Goal: Transaction & Acquisition: Book appointment/travel/reservation

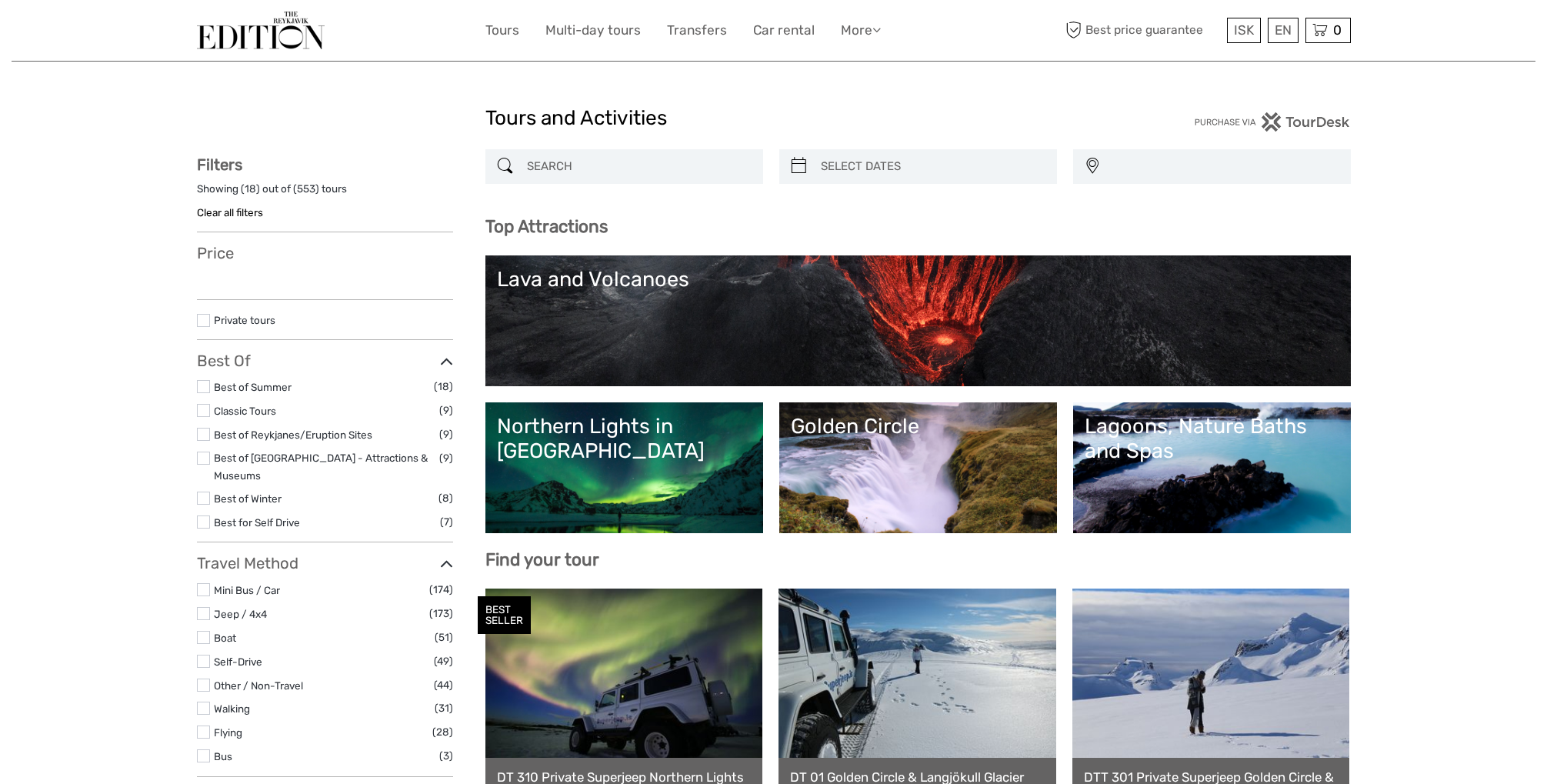
select select
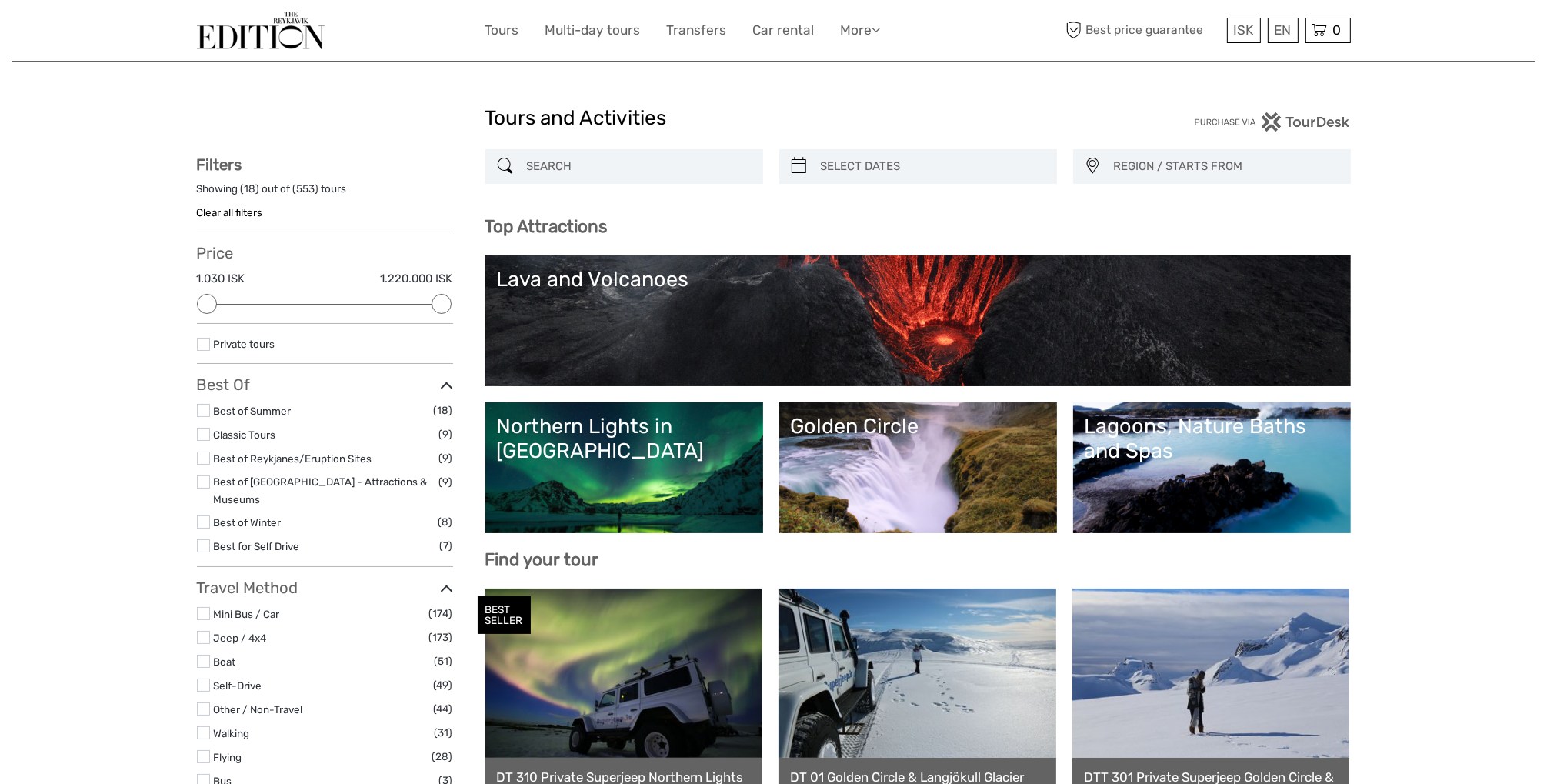
click at [570, 159] on input "search" at bounding box center [638, 166] width 235 height 27
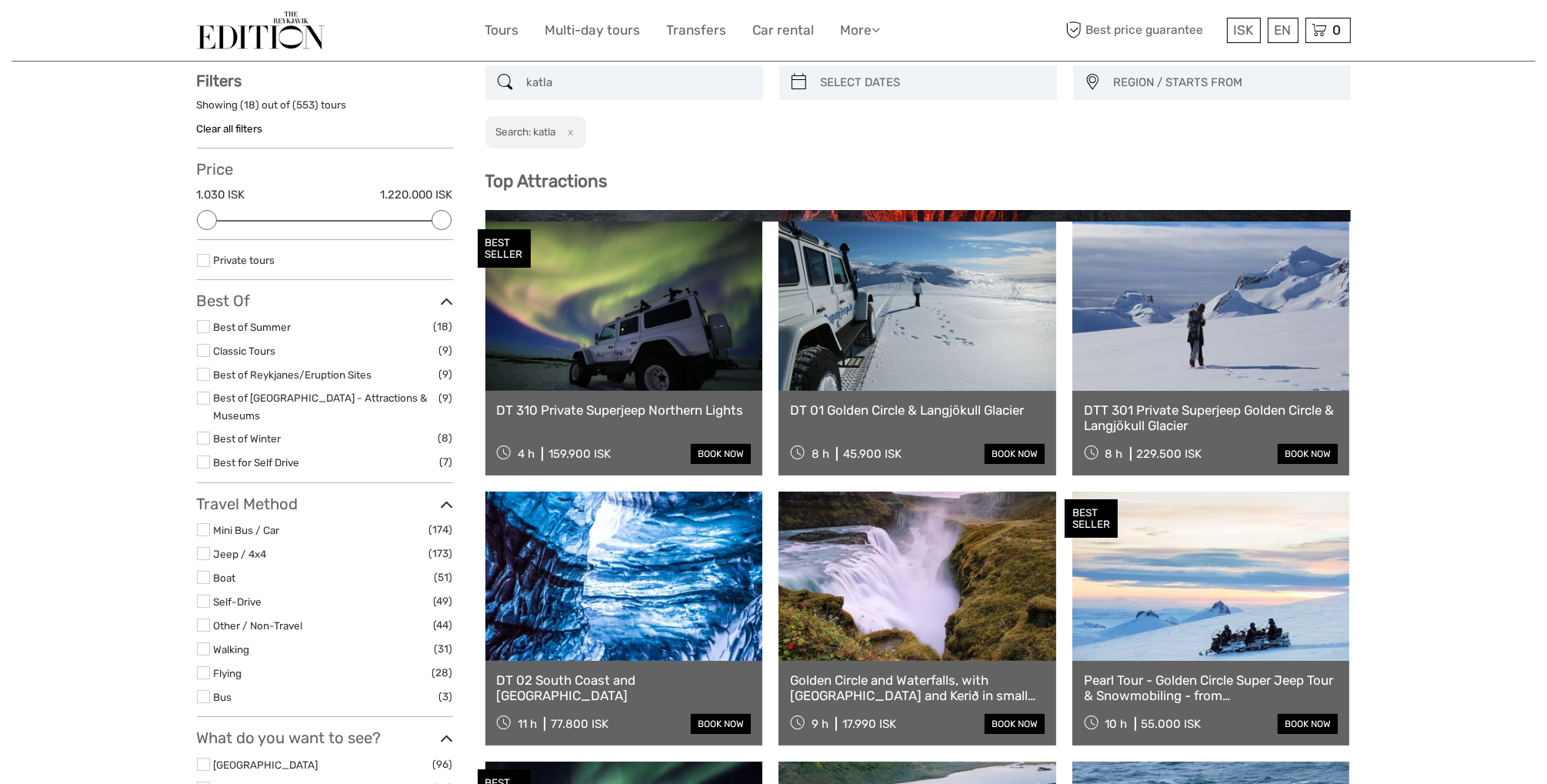
scroll to position [86, 0]
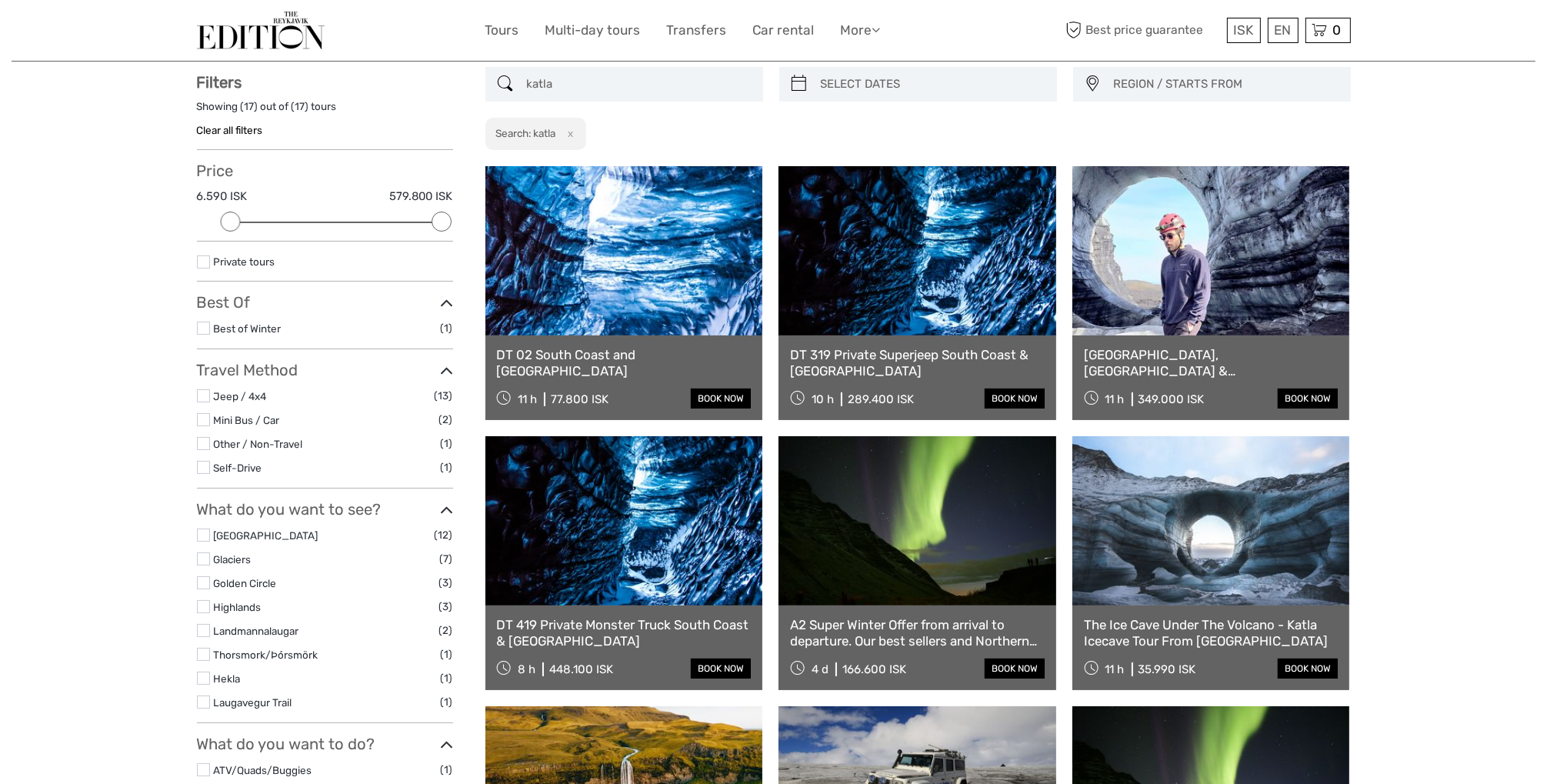
scroll to position [79, 0]
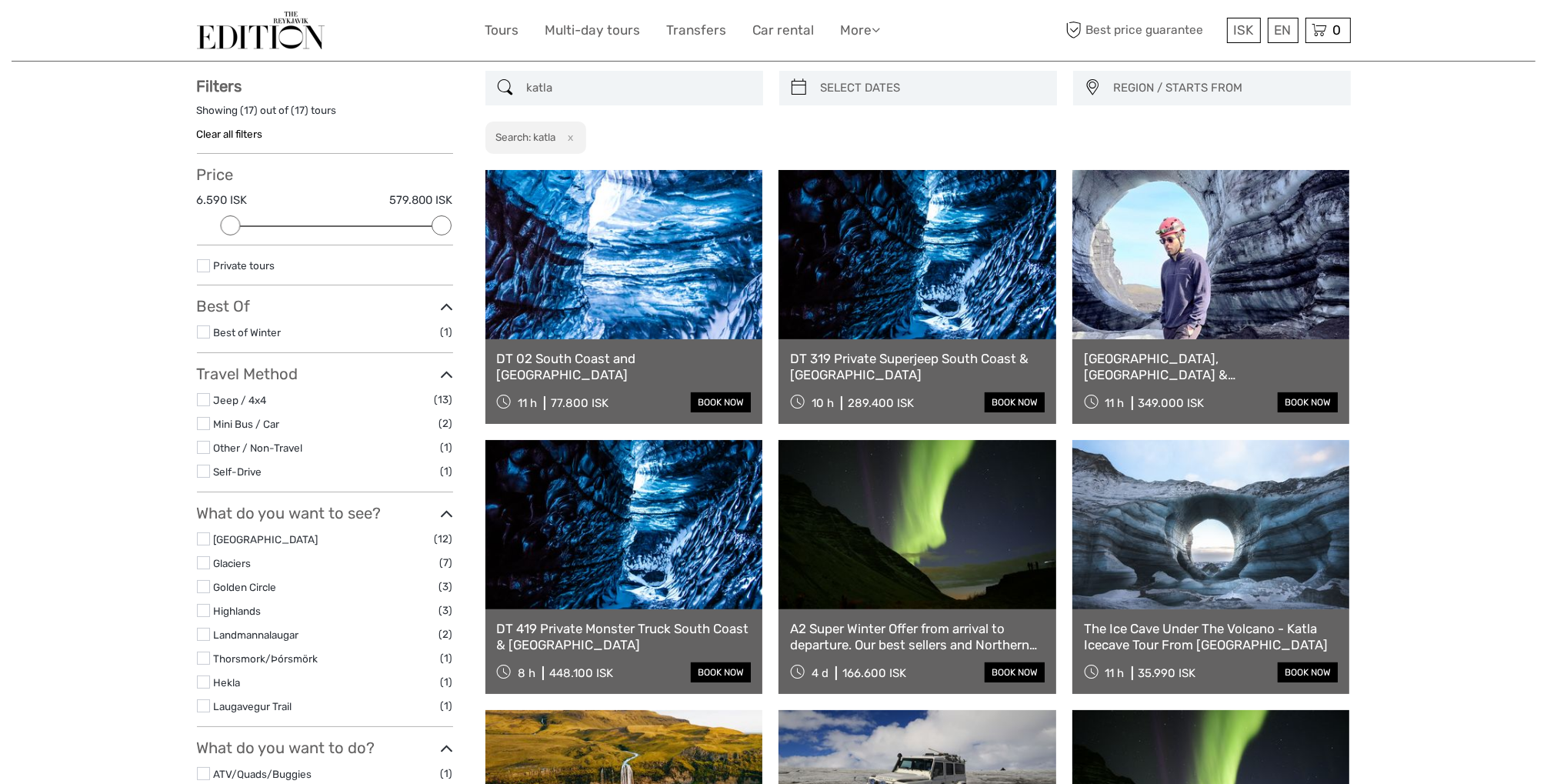
click at [605, 85] on input "katla" at bounding box center [638, 88] width 235 height 27
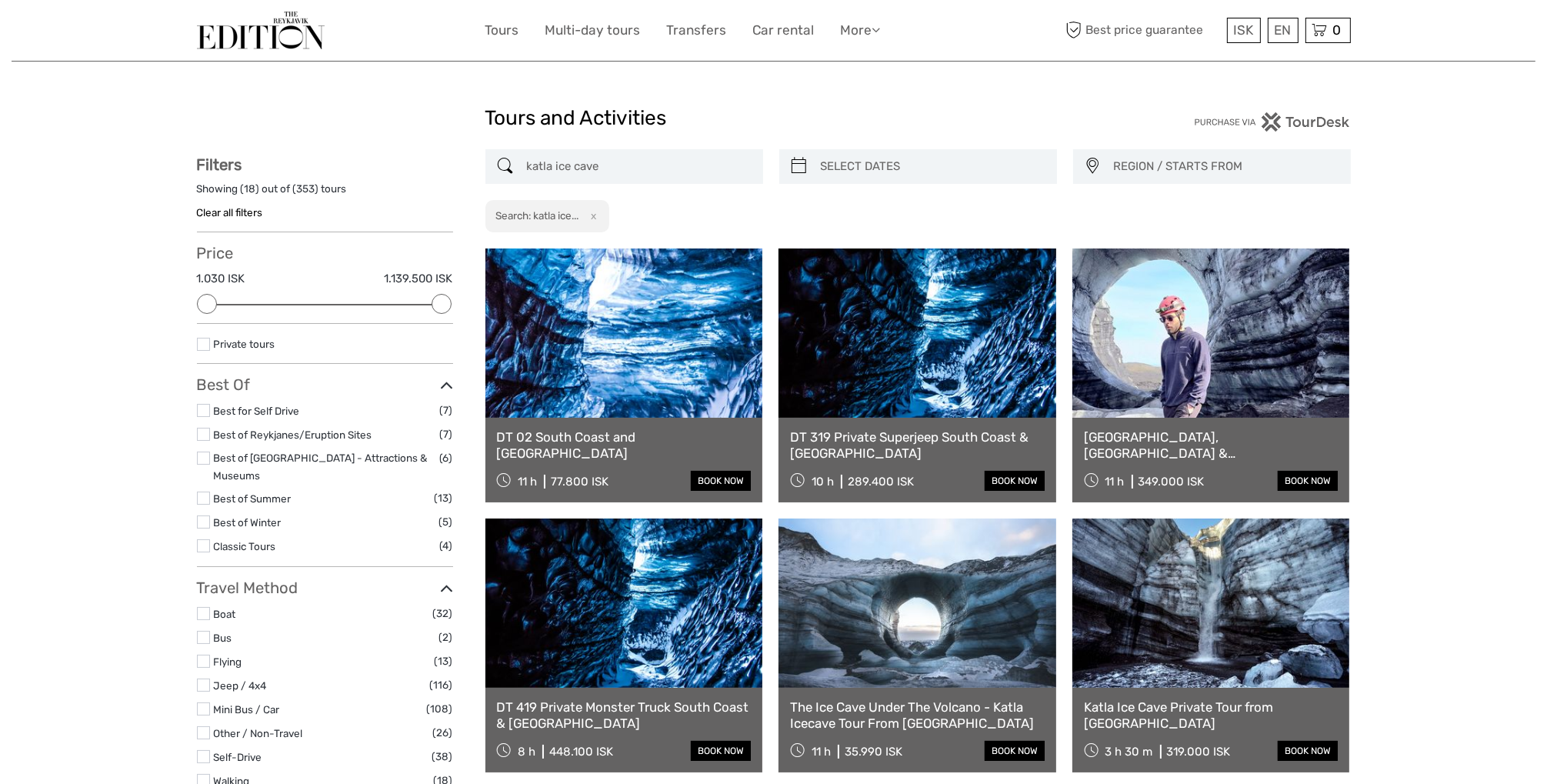
type input "katla ice cave"
drag, startPoint x: 640, startPoint y: 162, endPoint x: 403, endPoint y: 162, distance: 237.0
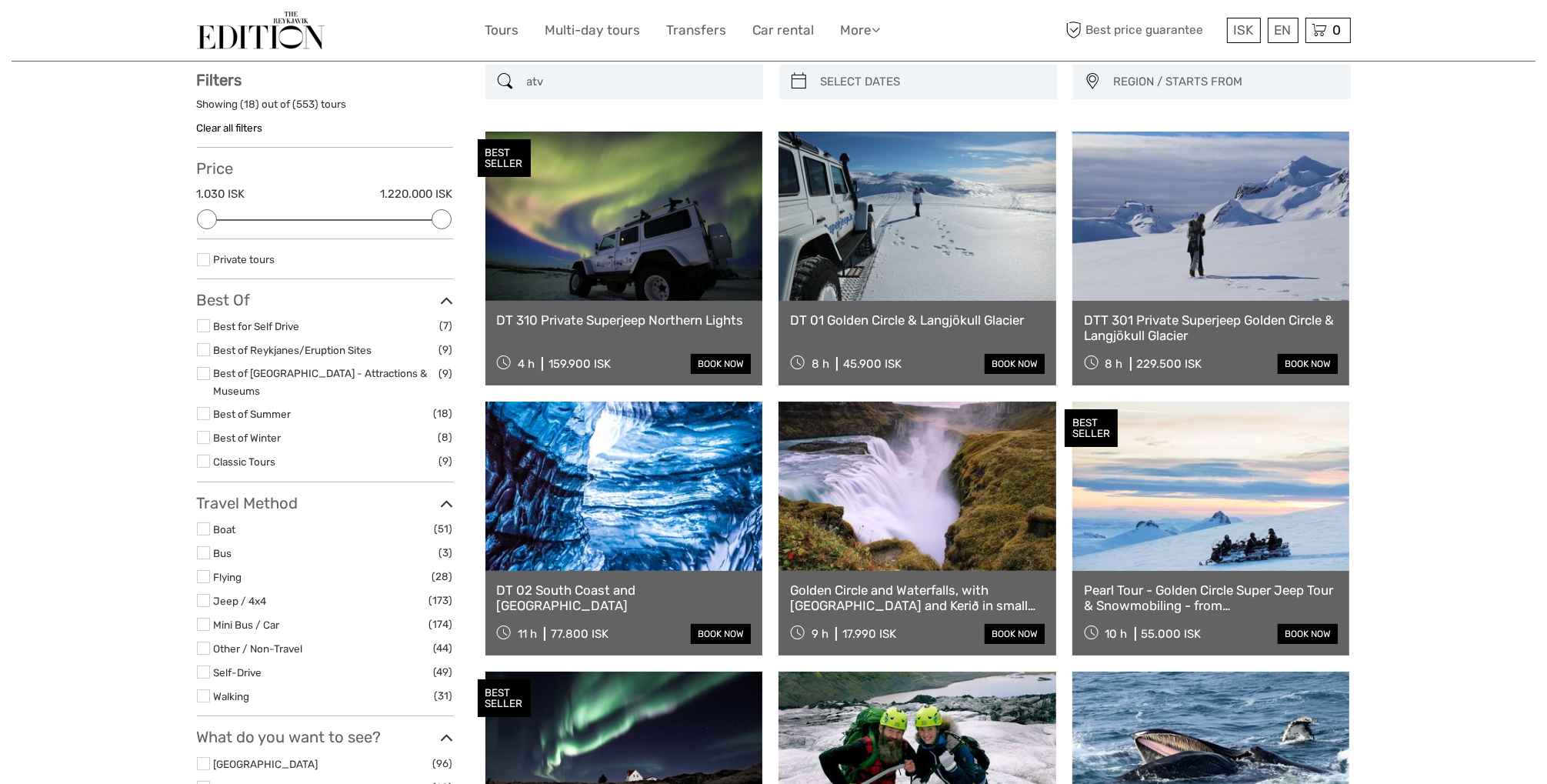
scroll to position [87, 0]
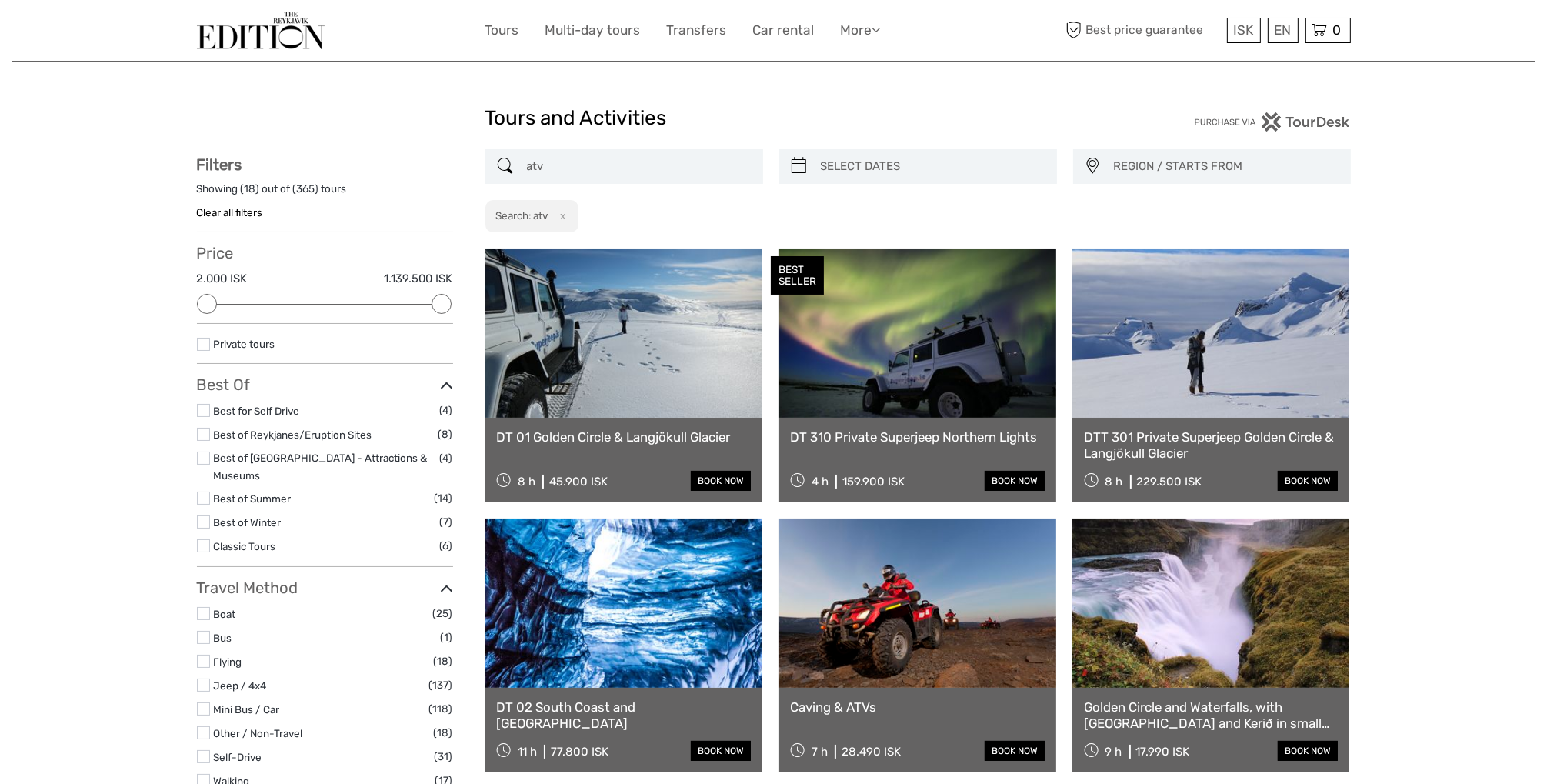
click at [604, 168] on input "atv" at bounding box center [638, 166] width 235 height 27
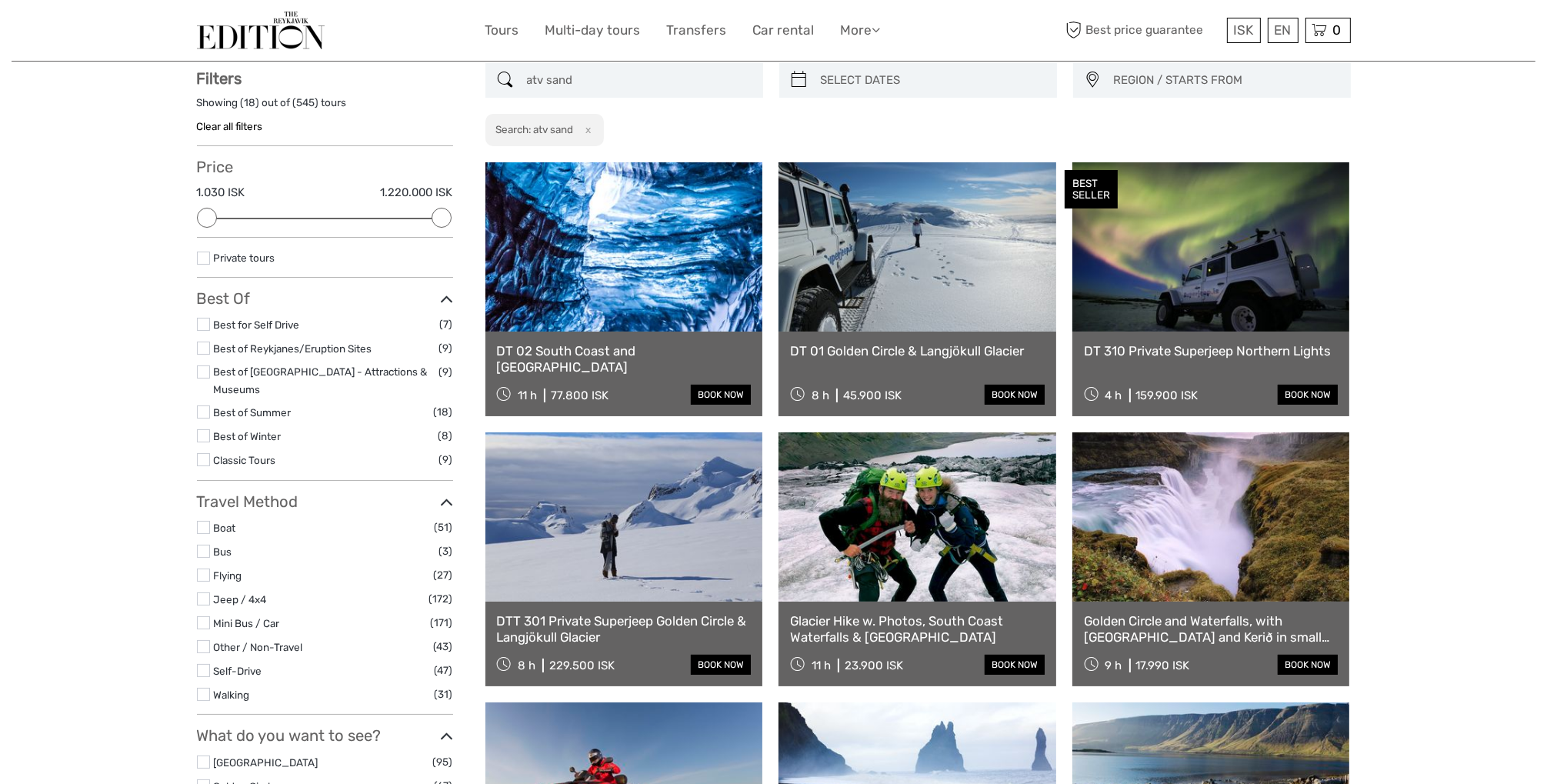
scroll to position [87, 0]
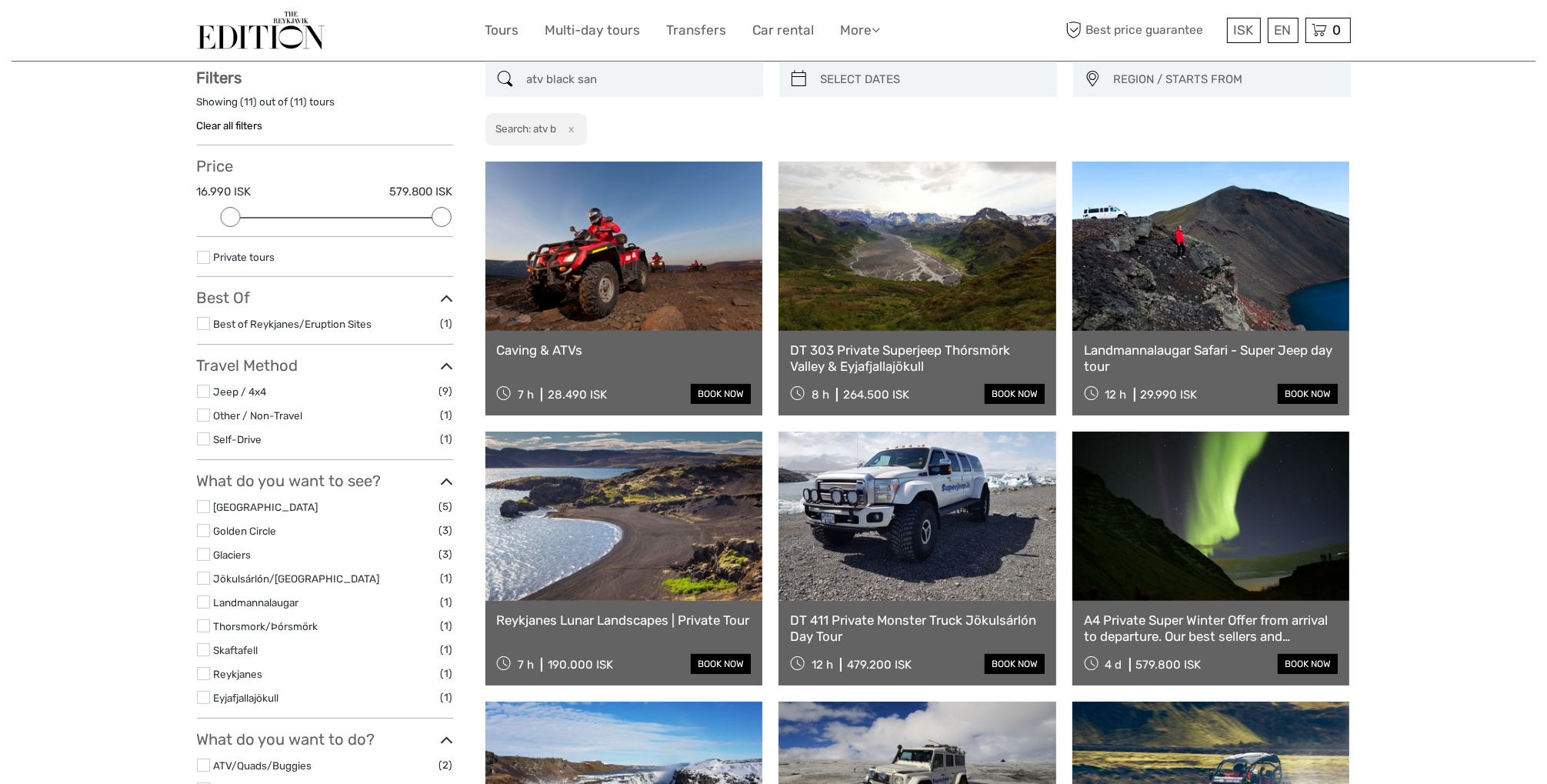
type input "atv black sand"
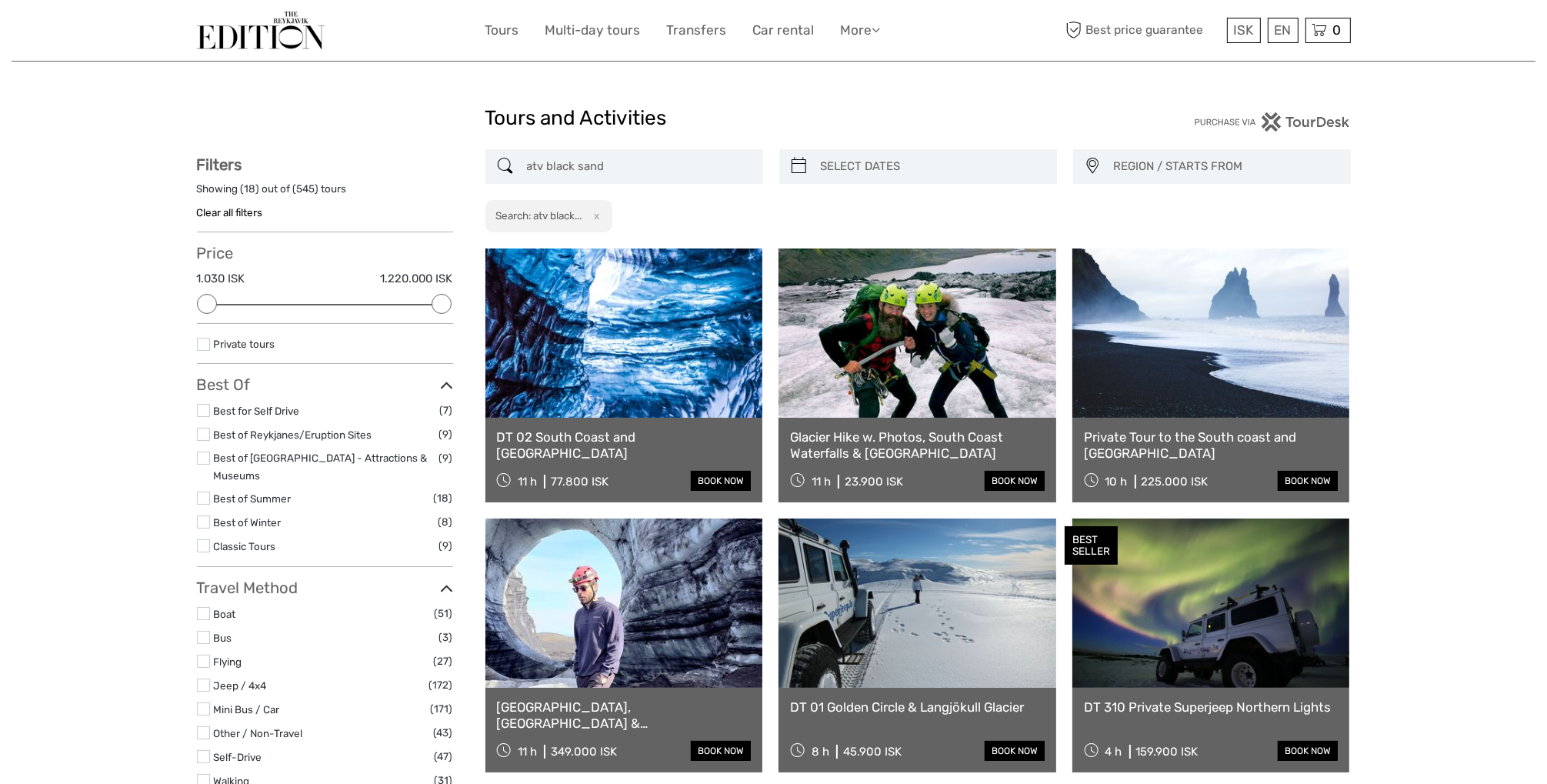
drag, startPoint x: 629, startPoint y: 167, endPoint x: 464, endPoint y: 162, distance: 165.1
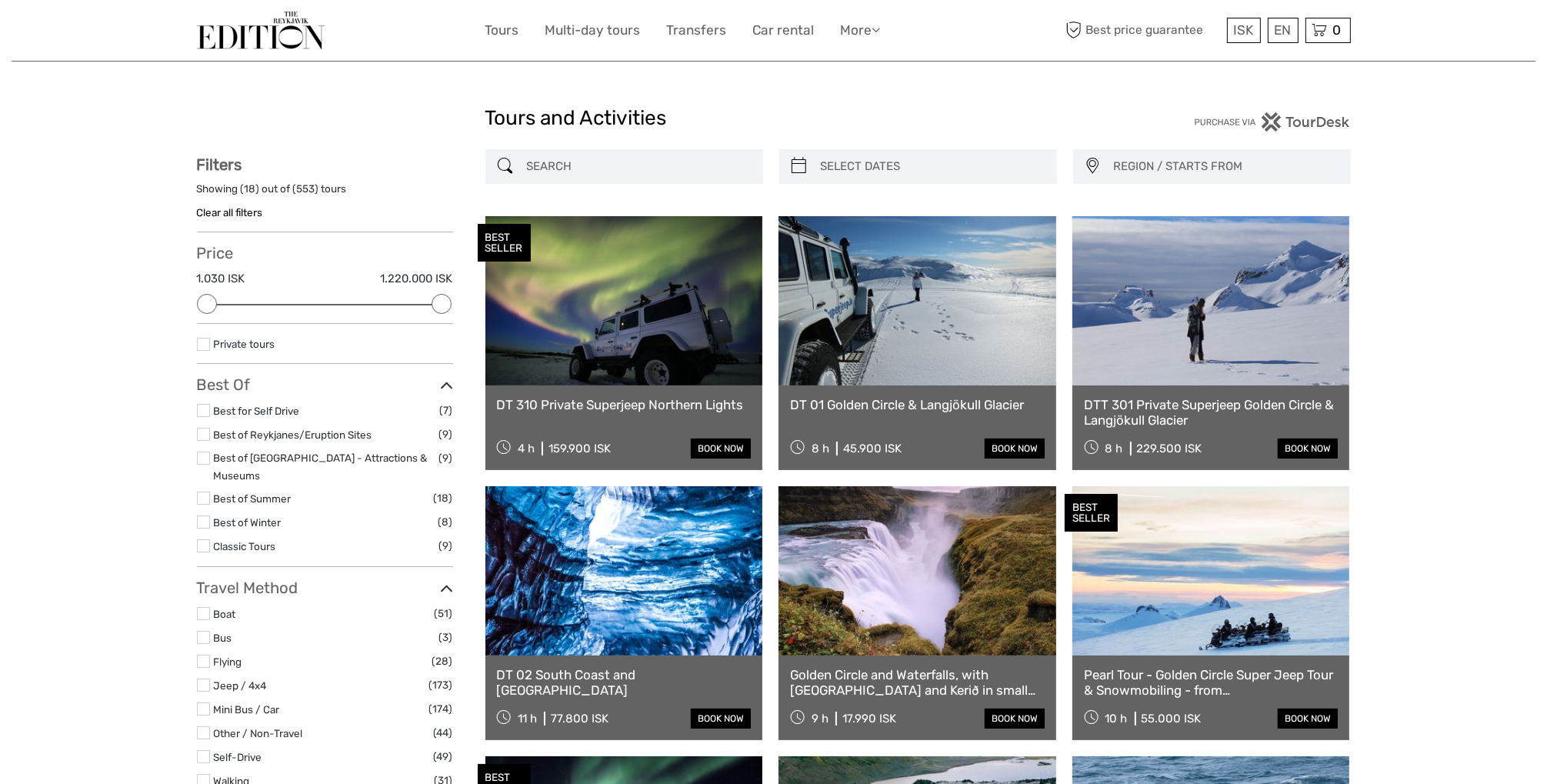
click at [614, 166] on input "search" at bounding box center [638, 166] width 235 height 27
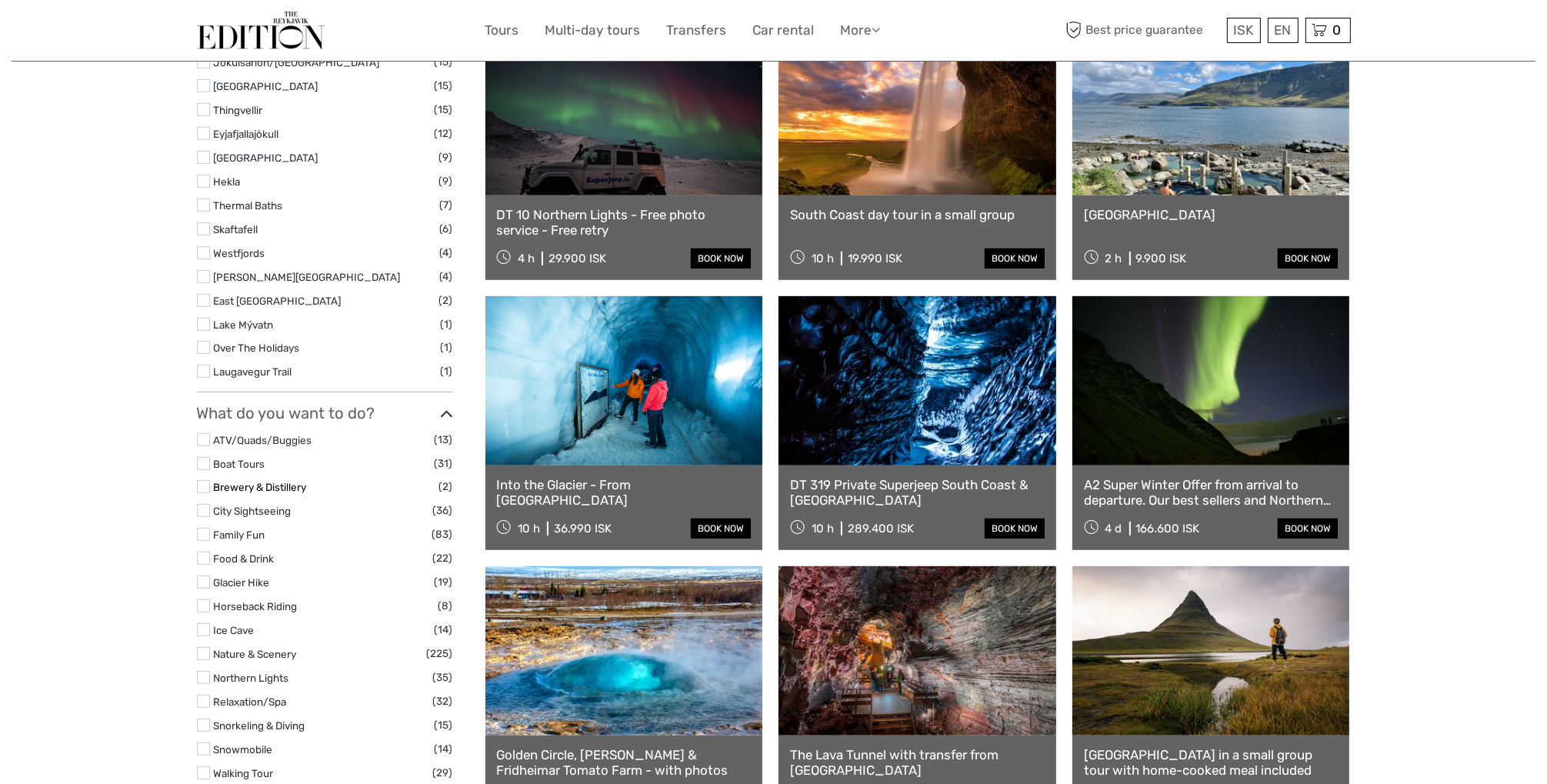
scroll to position [1077, 0]
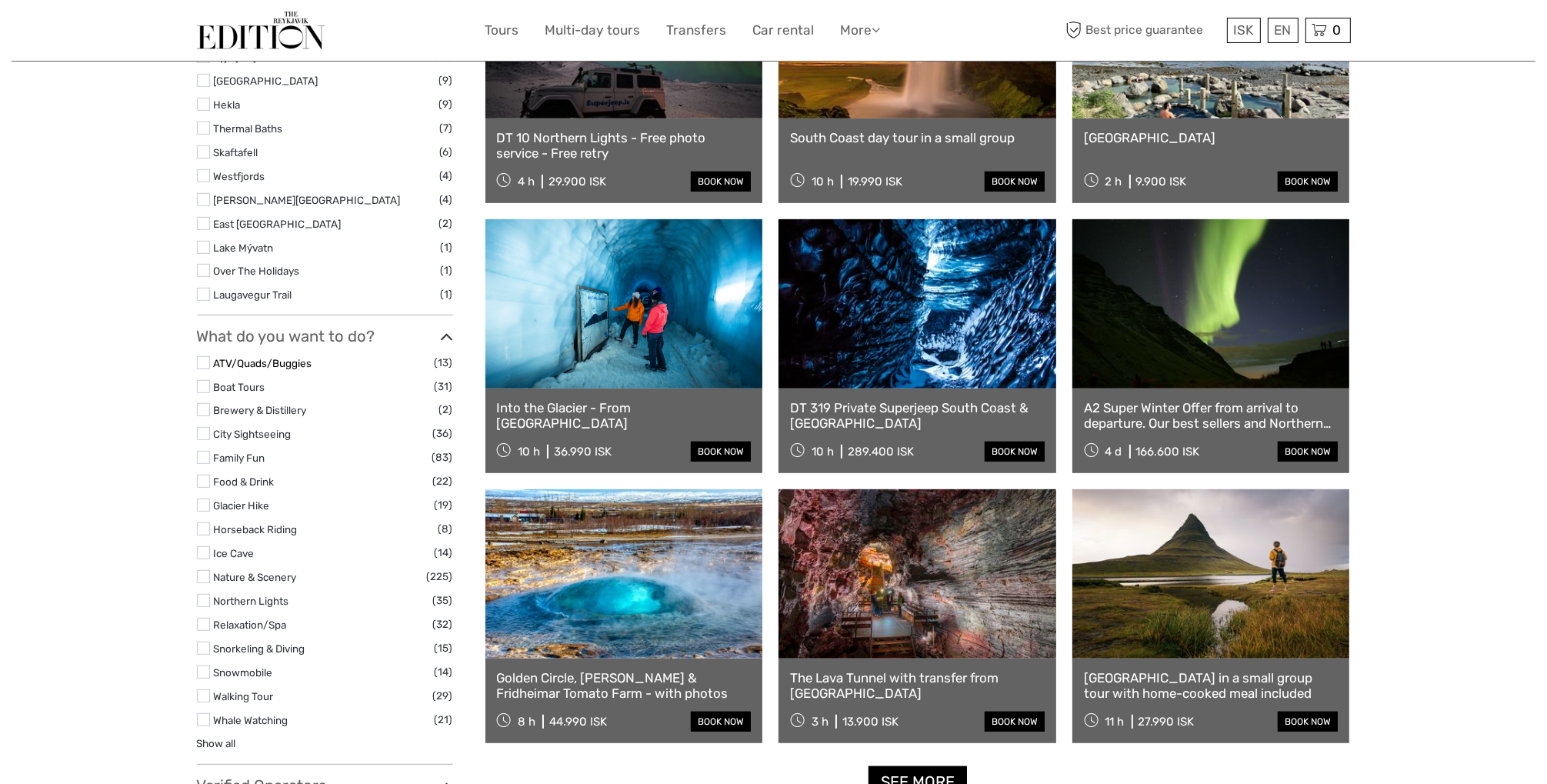
click at [281, 357] on link "ATV/Quads/Buggies" at bounding box center [263, 362] width 98 height 12
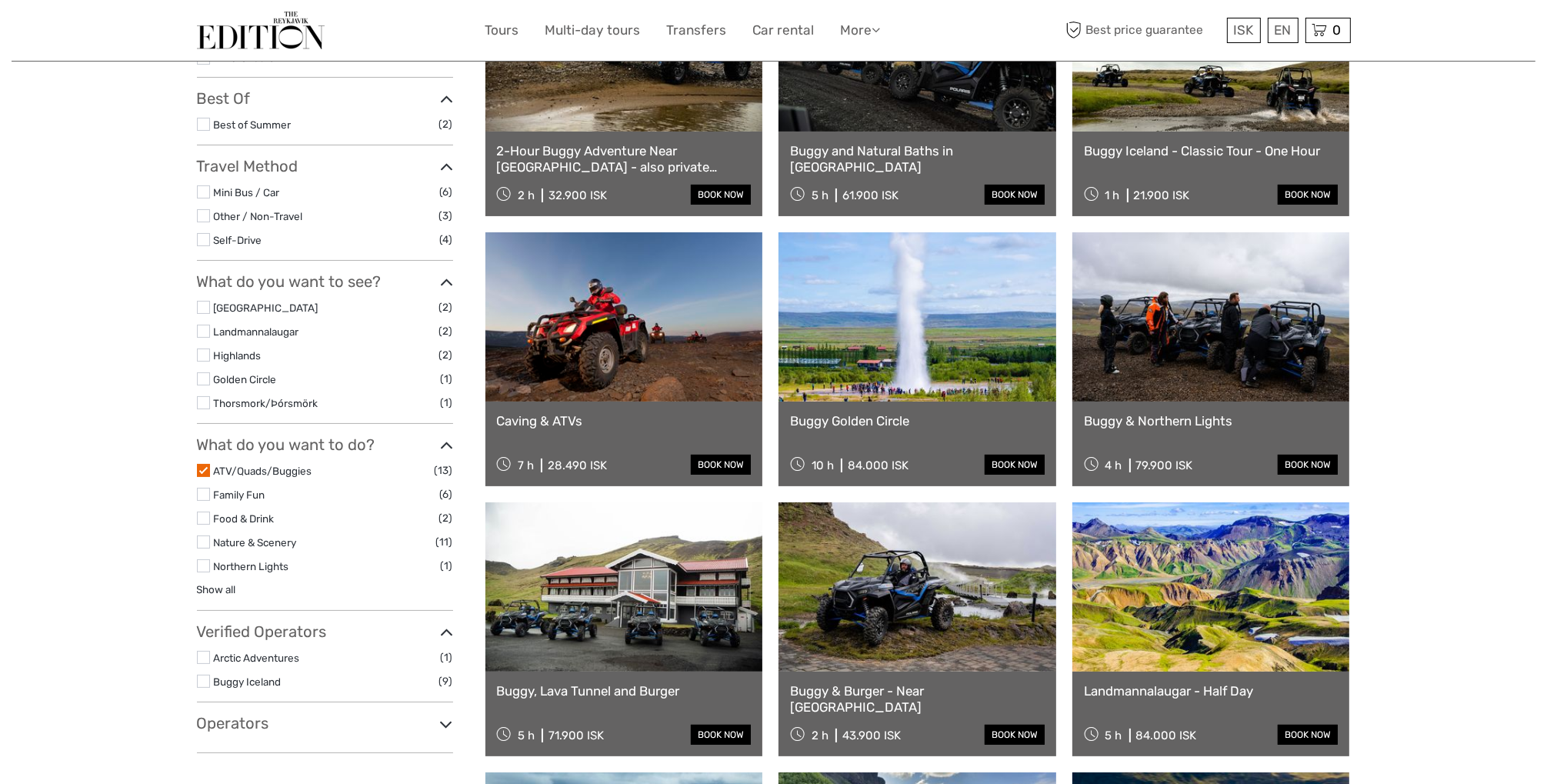
scroll to position [164, 0]
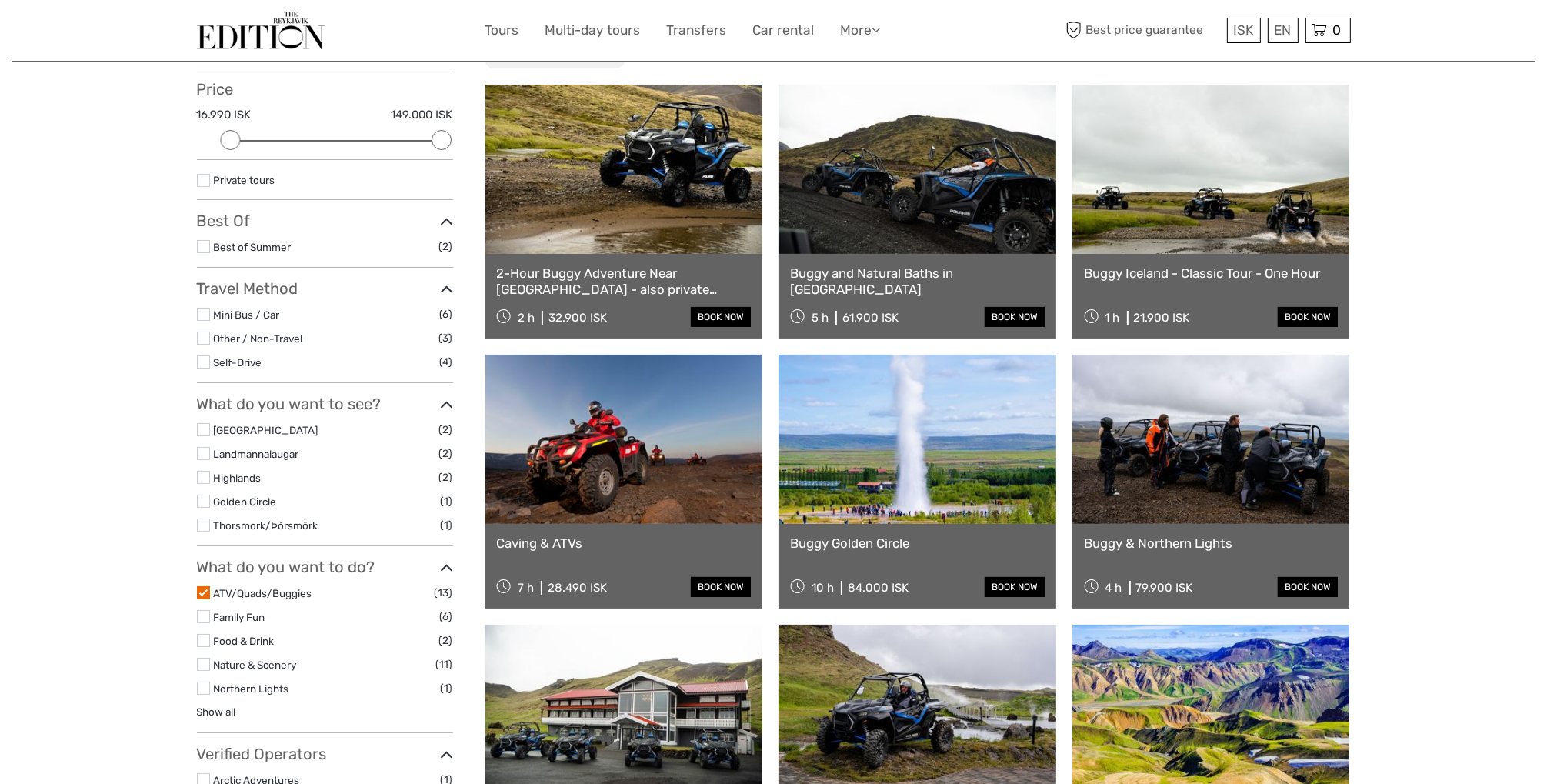
click at [211, 427] on li "South Coast (2)" at bounding box center [325, 430] width 256 height 18
click at [230, 427] on link "[GEOGRAPHIC_DATA]" at bounding box center [267, 430] width 105 height 12
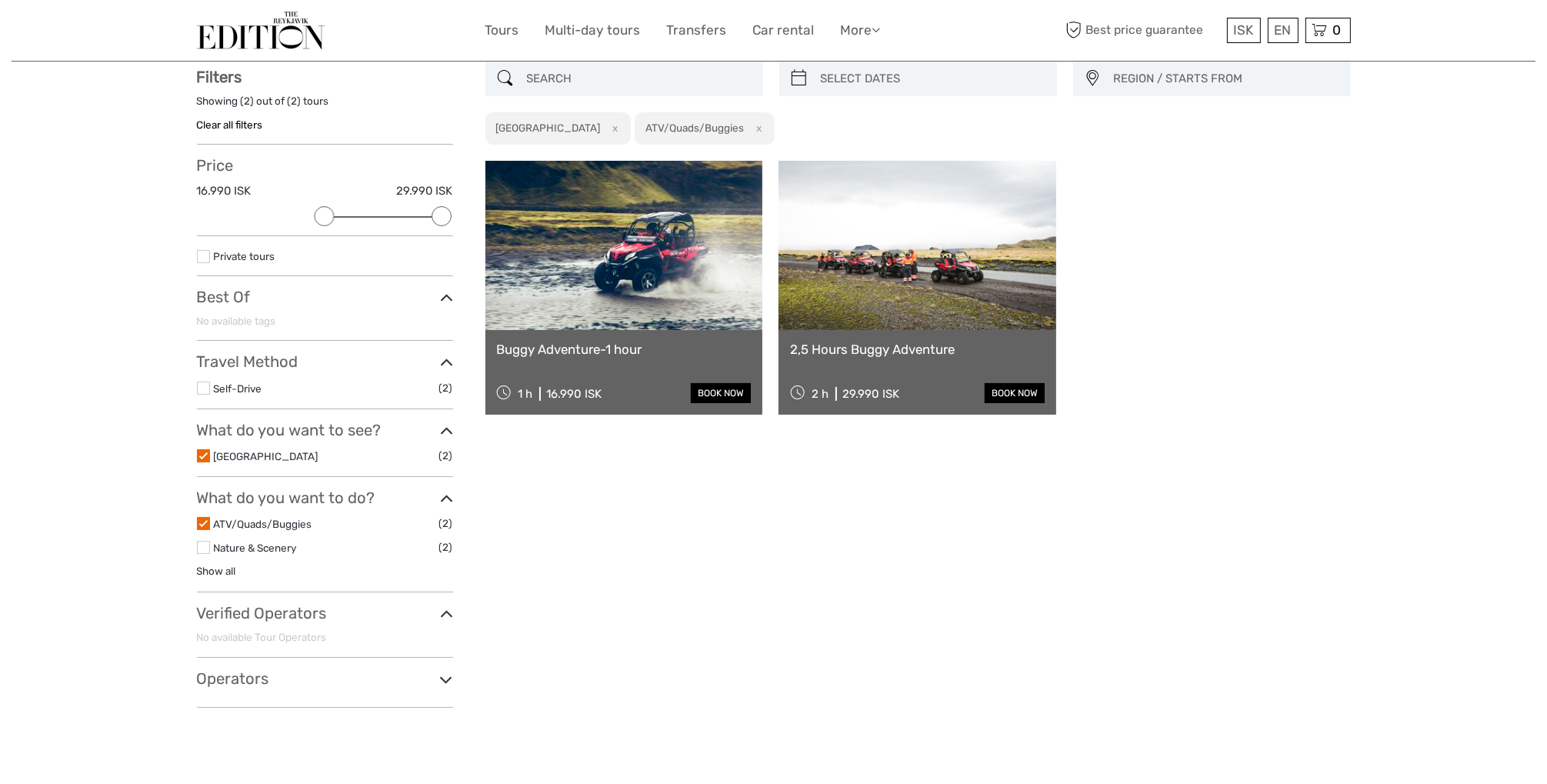
scroll to position [87, 0]
click at [627, 297] on link at bounding box center [624, 246] width 278 height 169
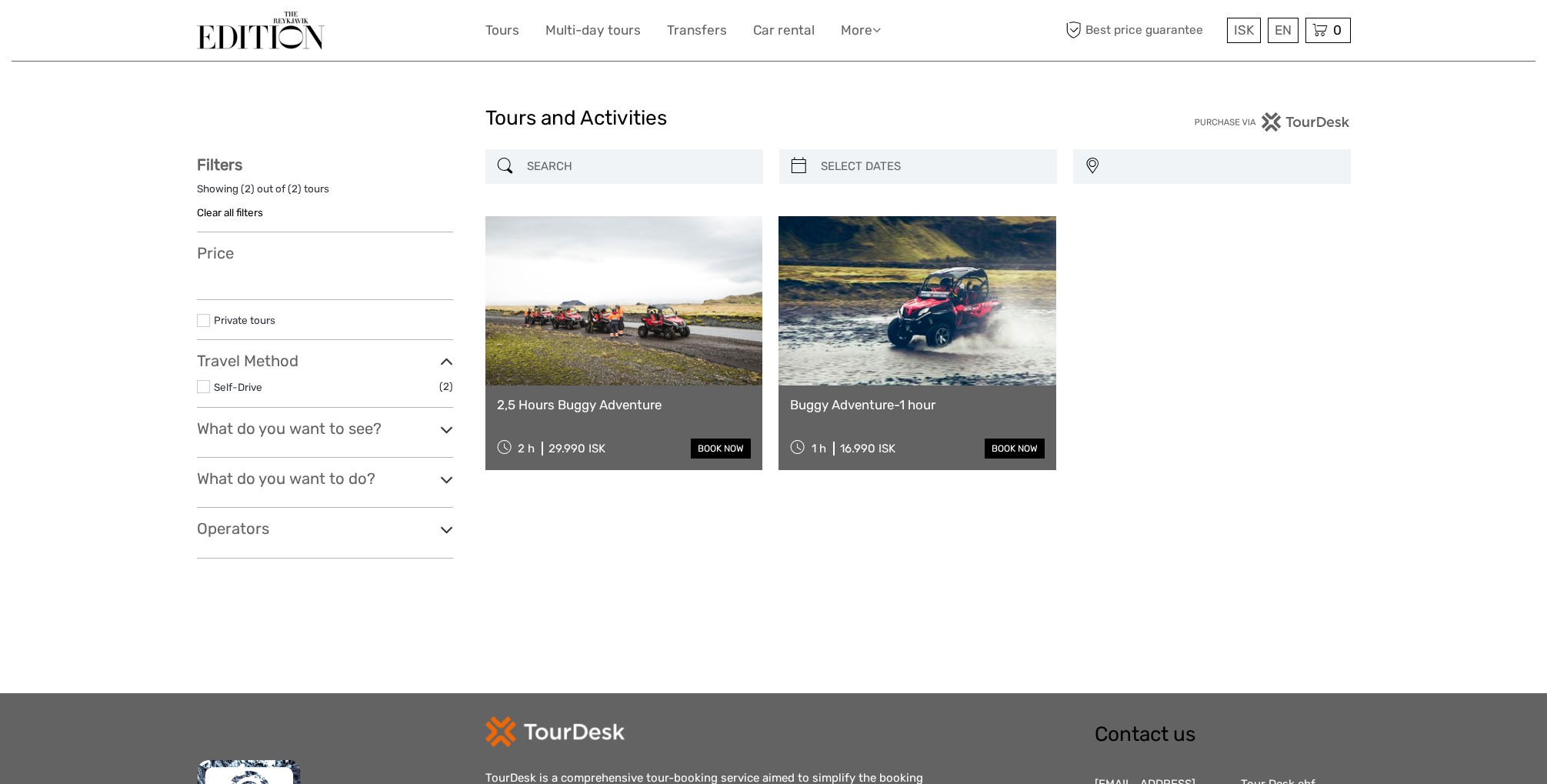
select select
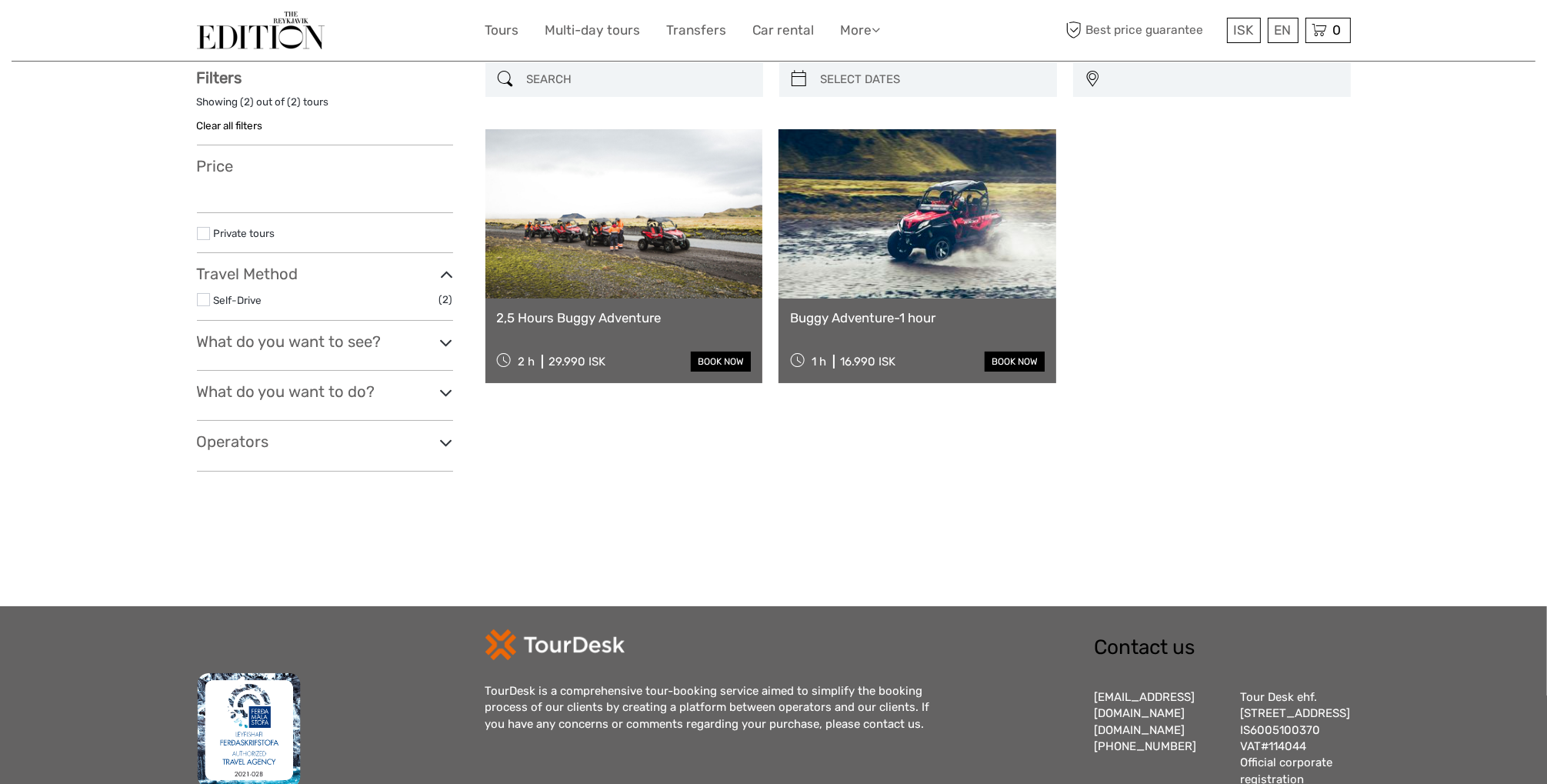
select select
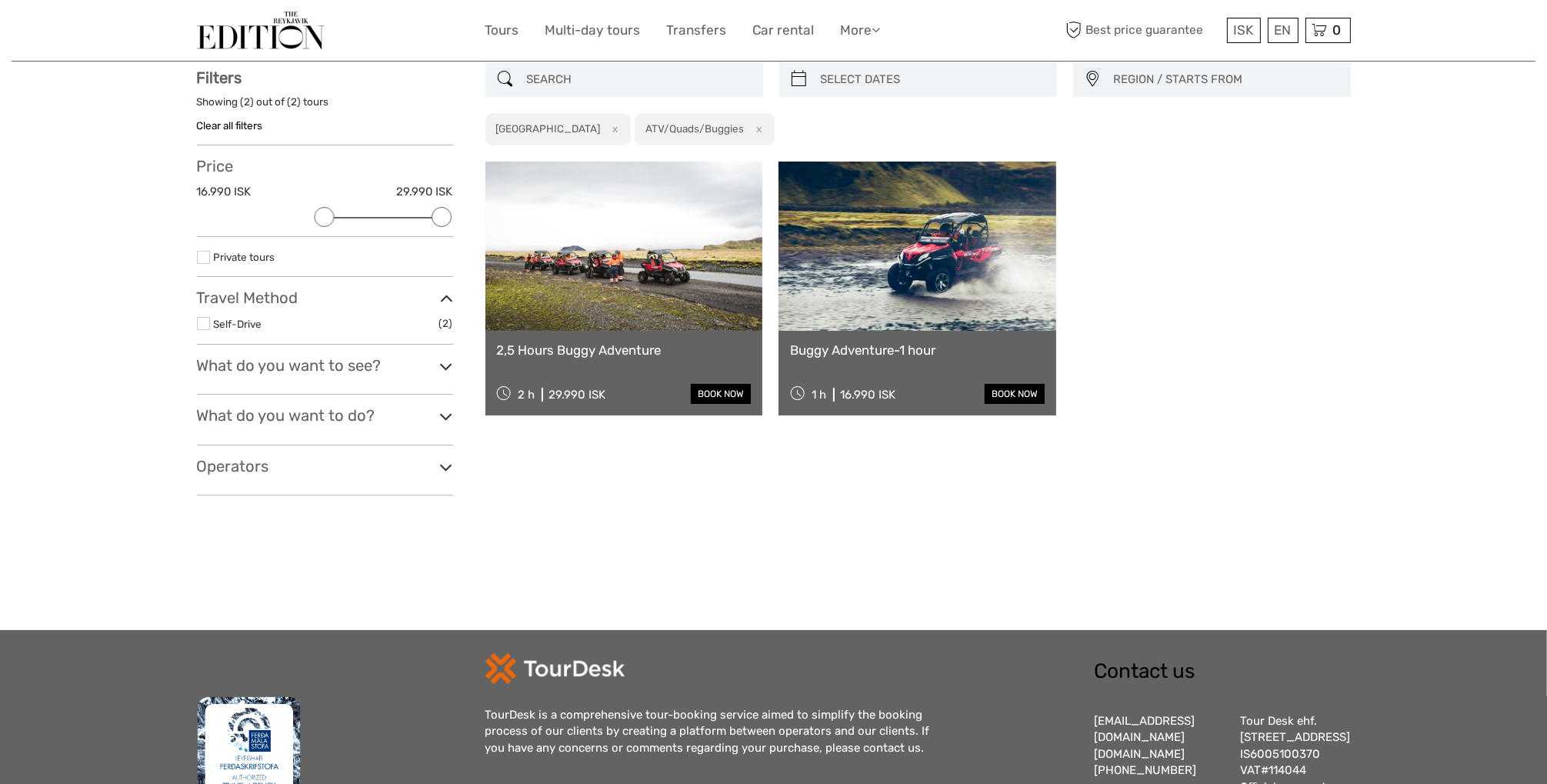
click at [886, 312] on link at bounding box center [917, 246] width 278 height 169
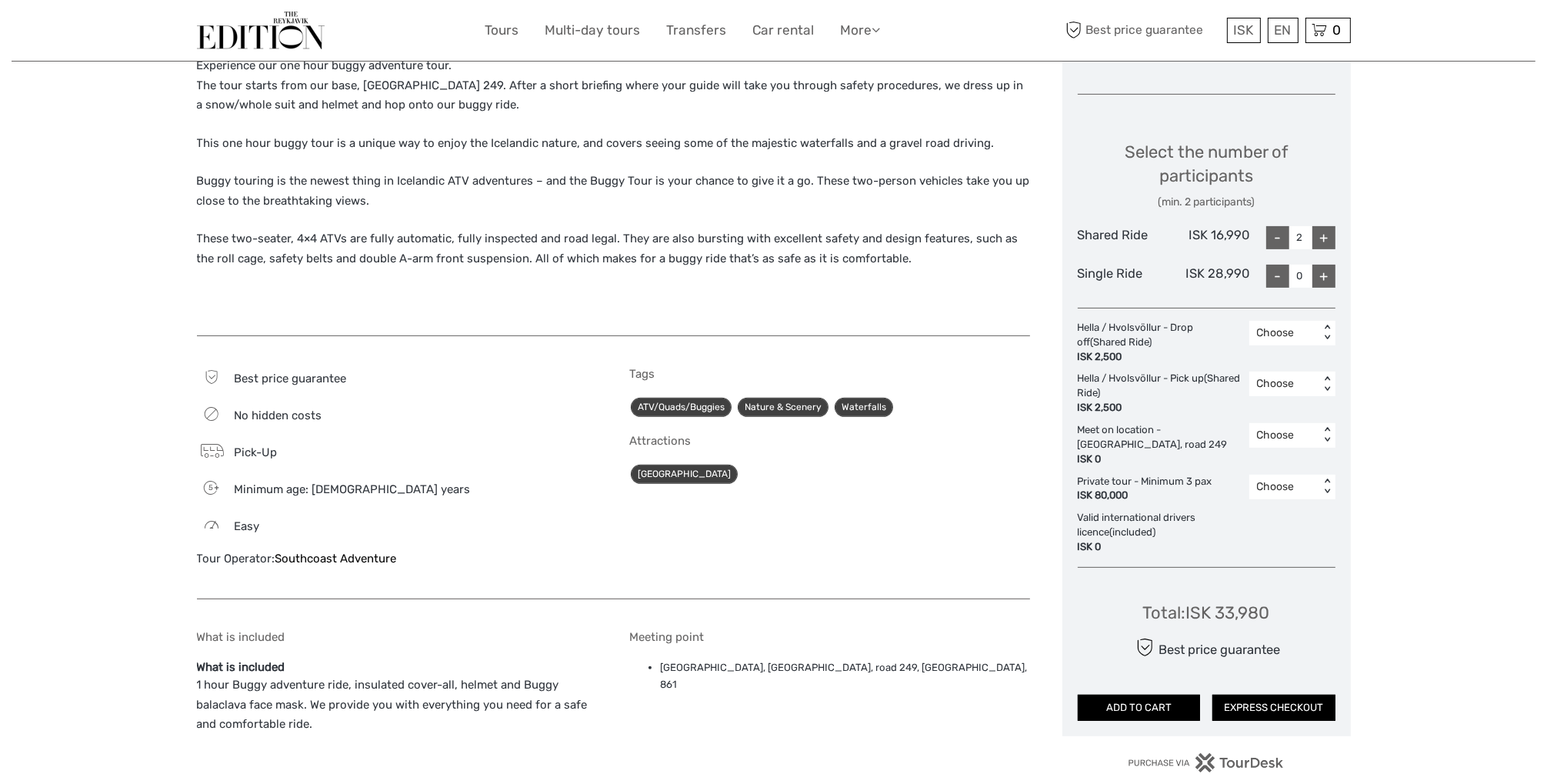
scroll to position [615, 0]
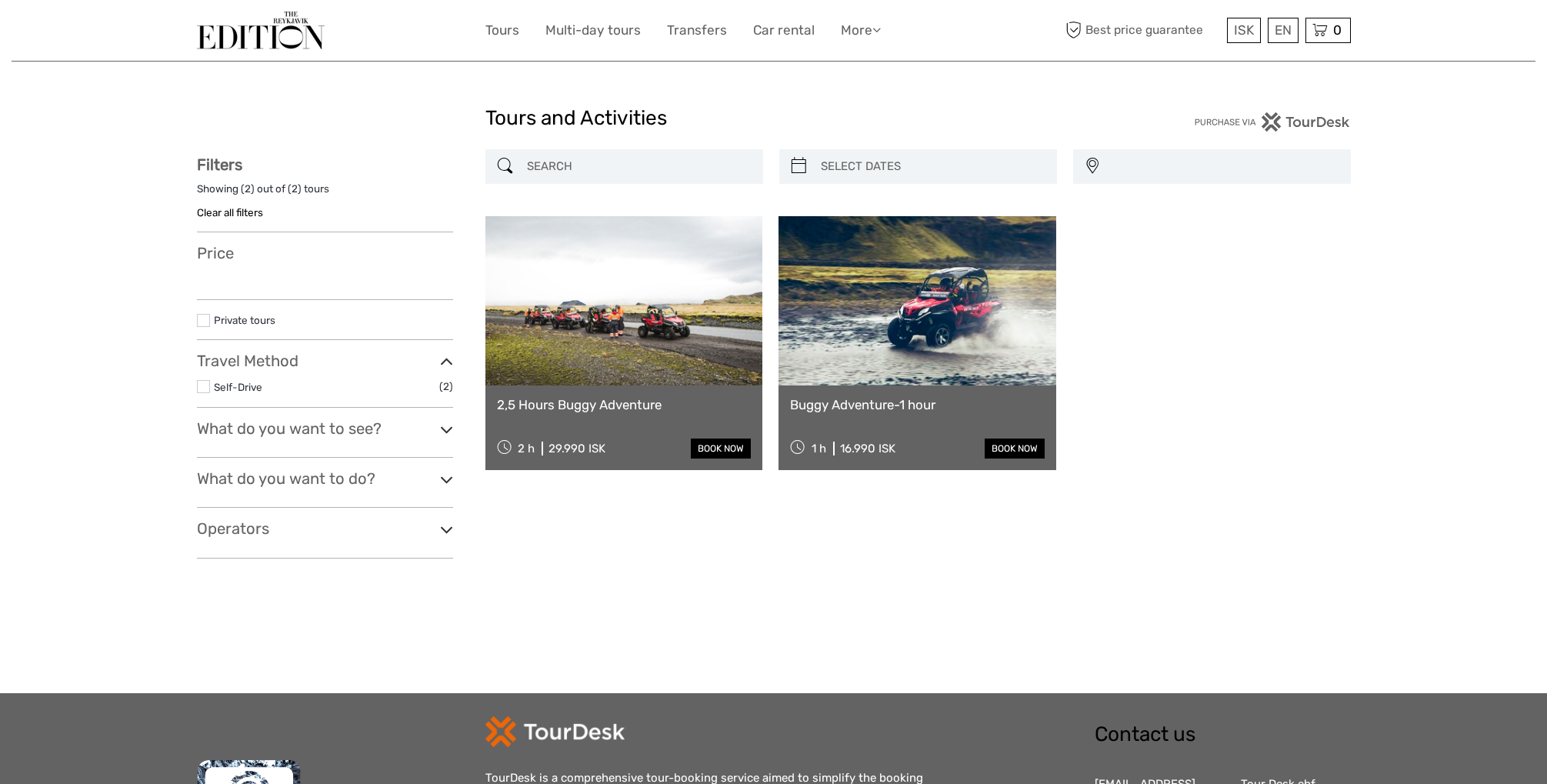
select select
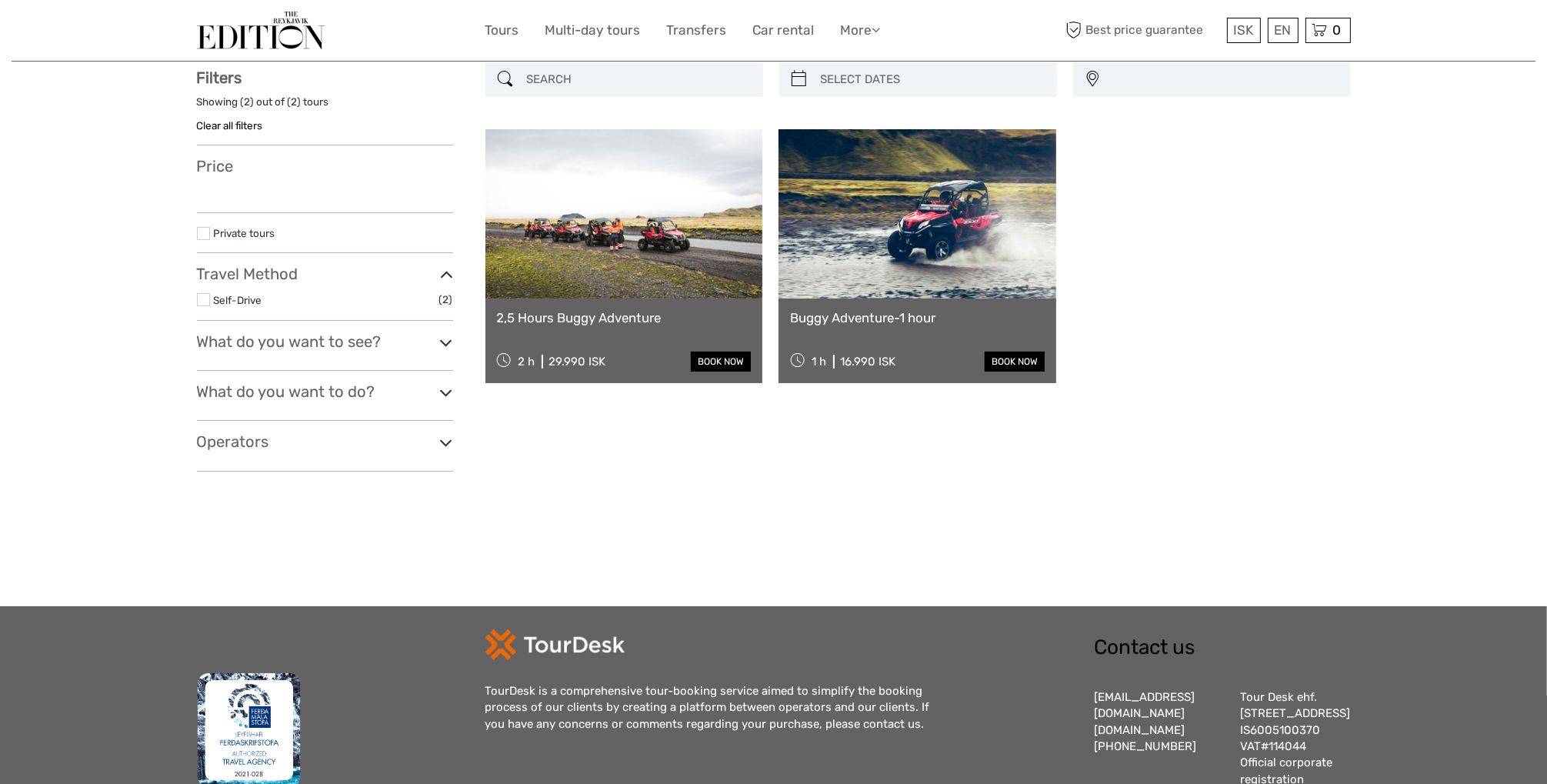
select select
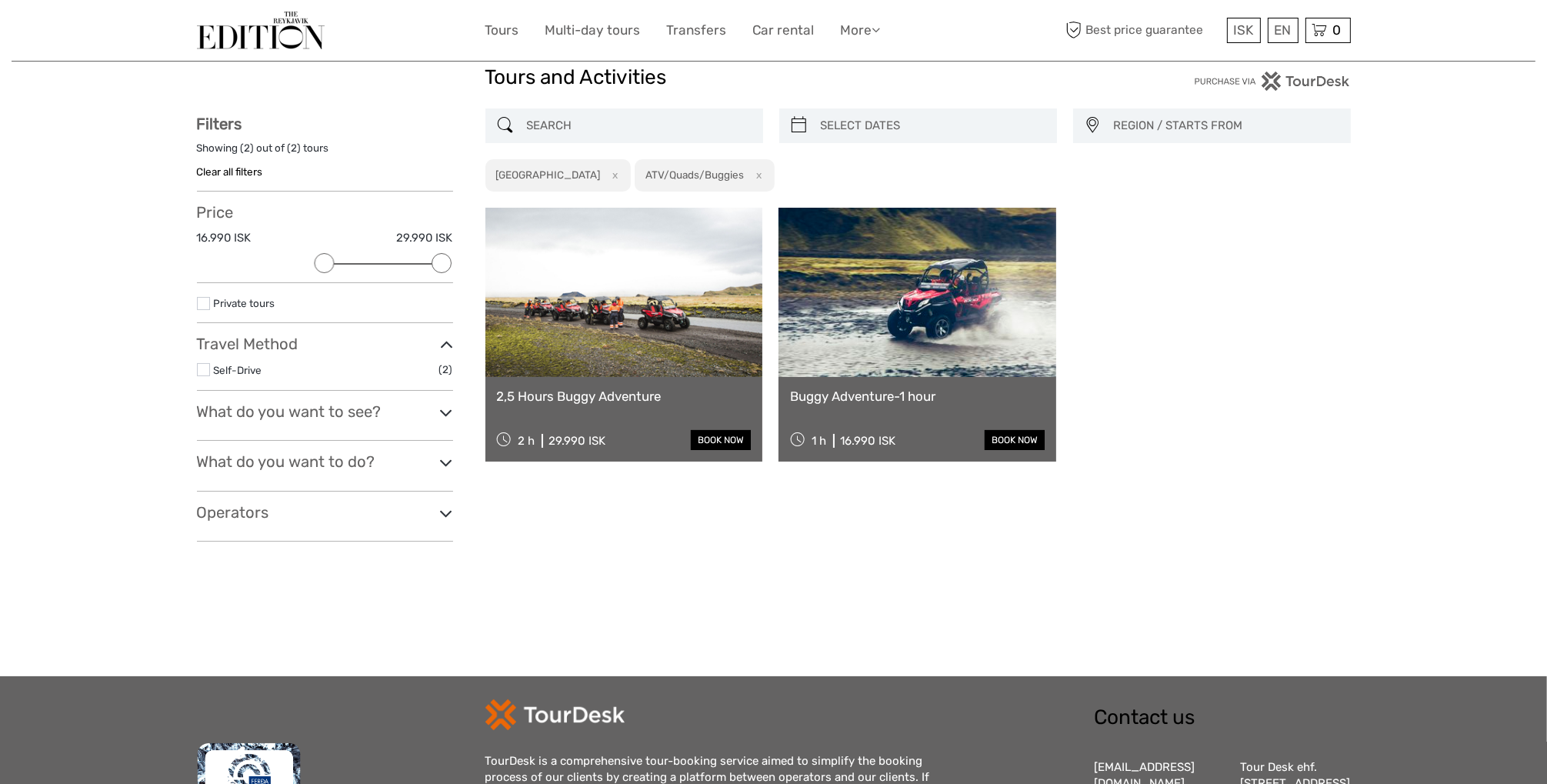
scroll to position [0, 0]
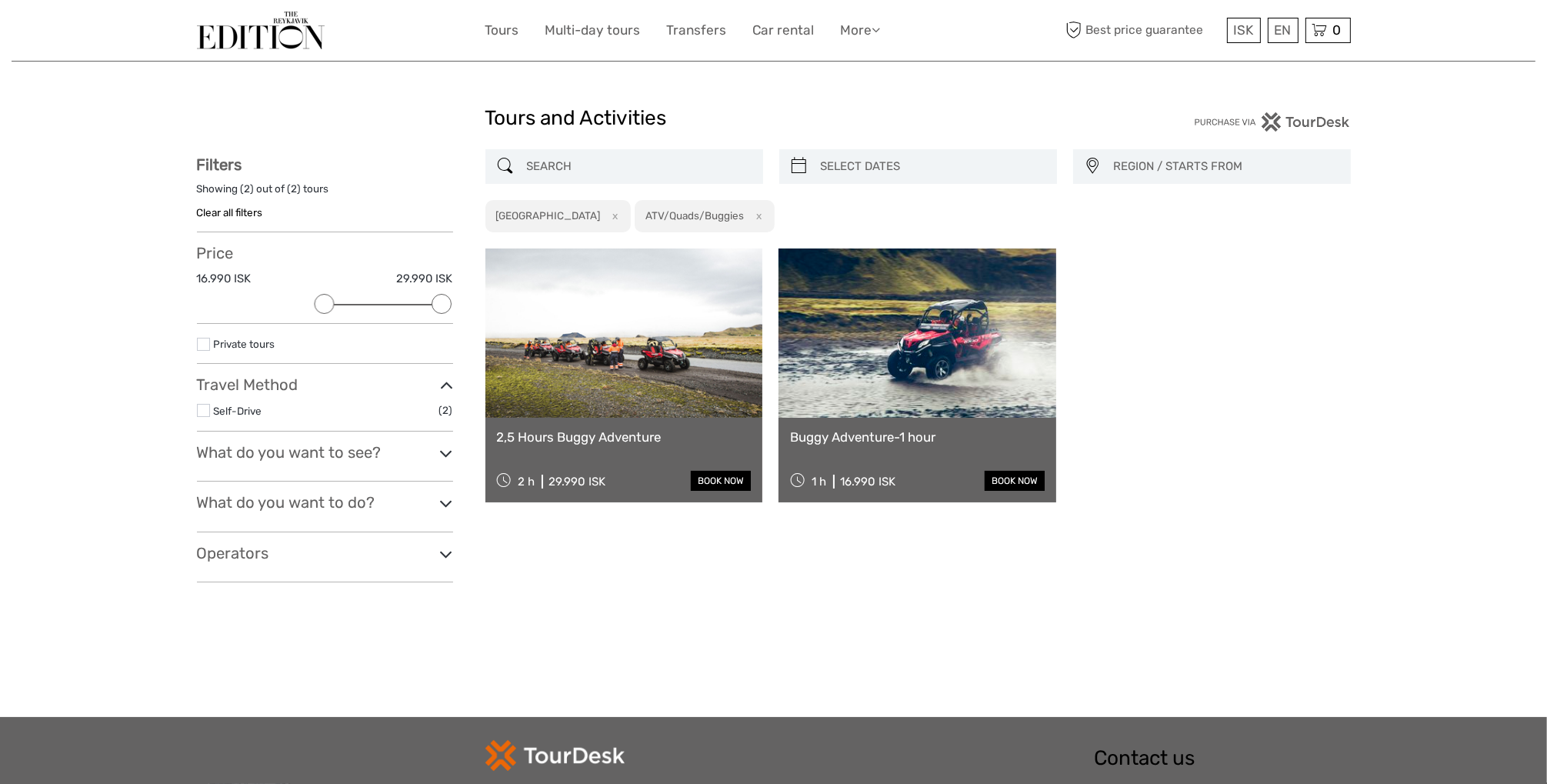
scroll to position [99, 0]
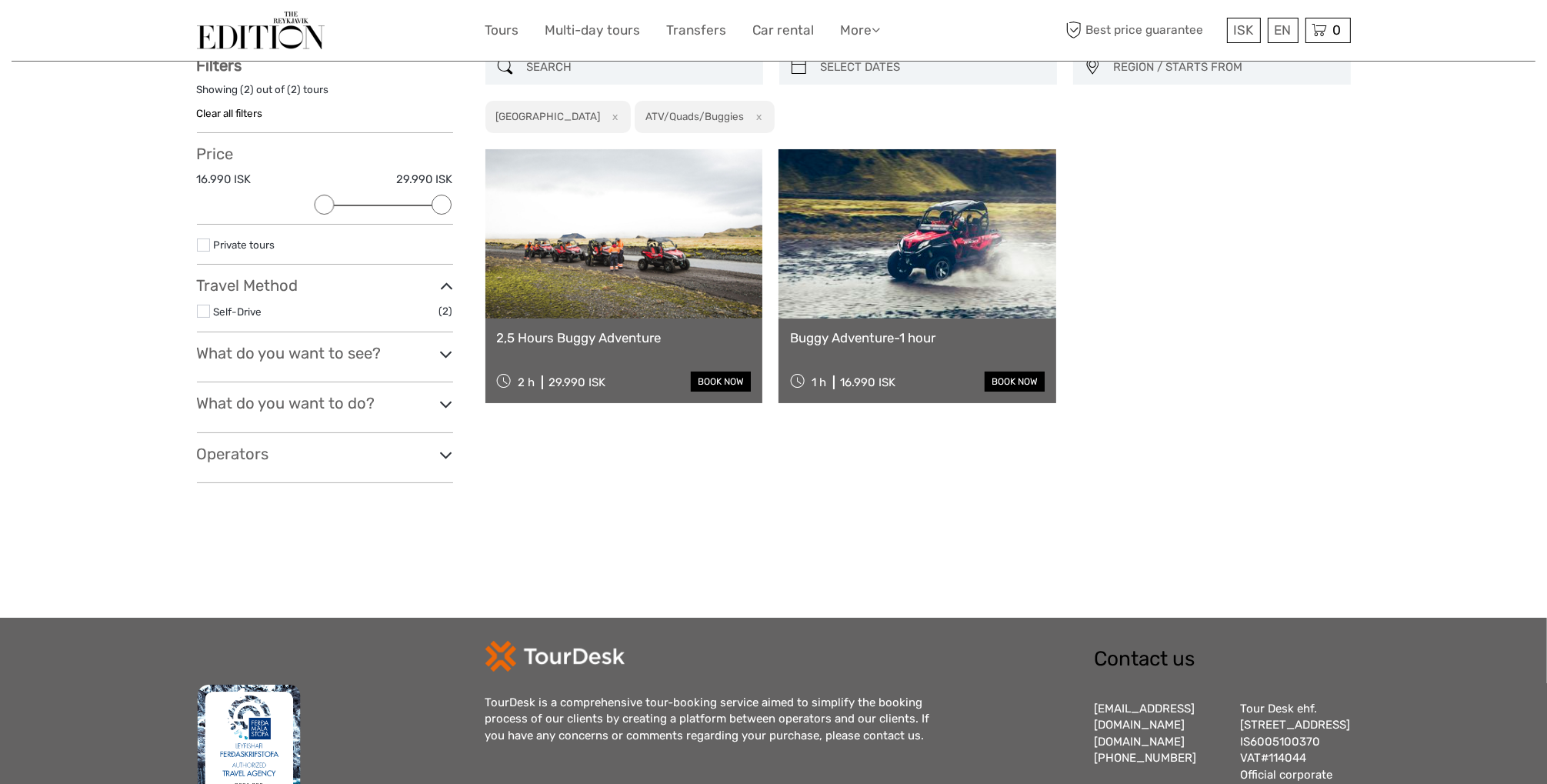
scroll to position [228, 0]
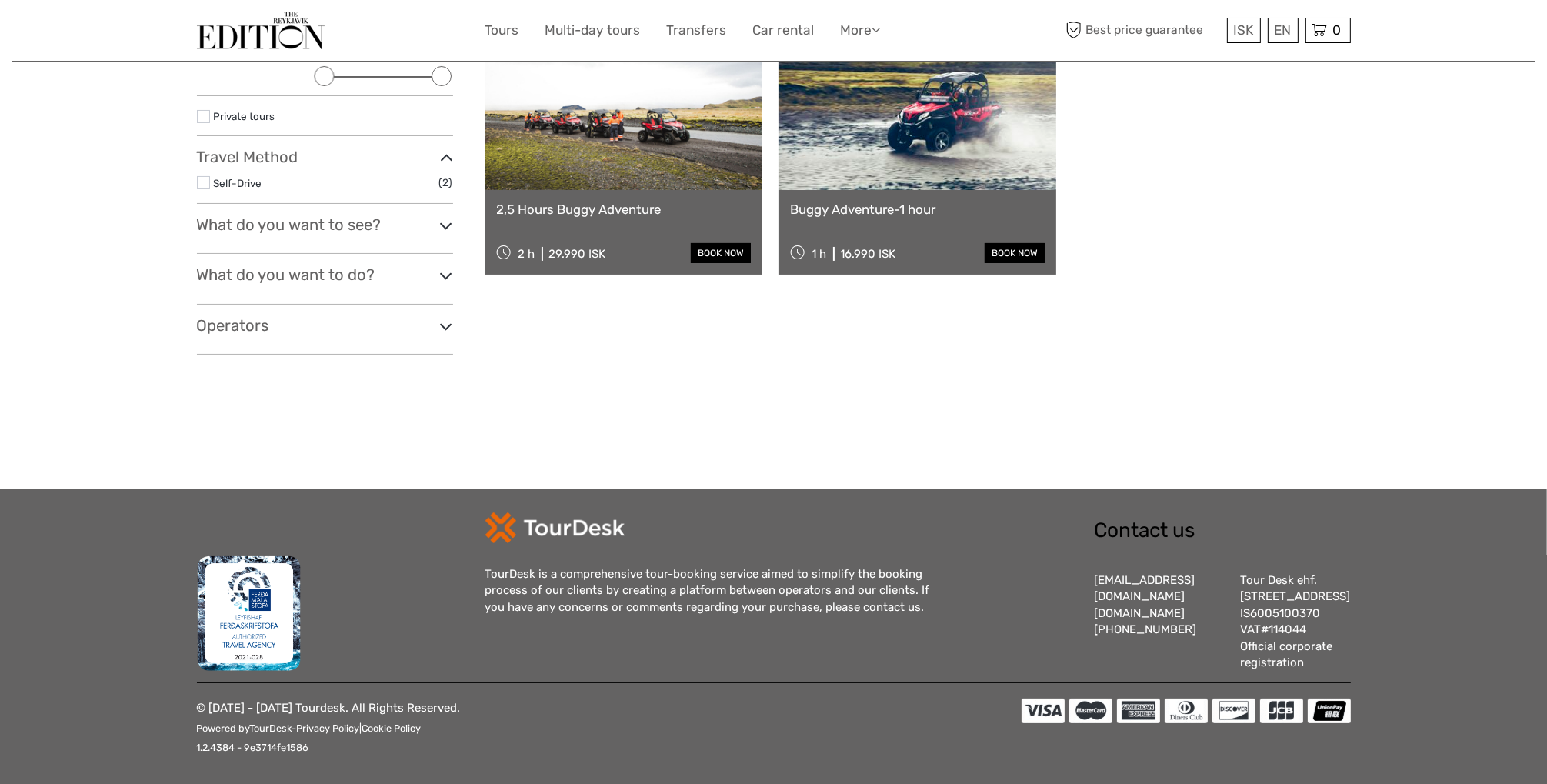
scroll to position [76, 0]
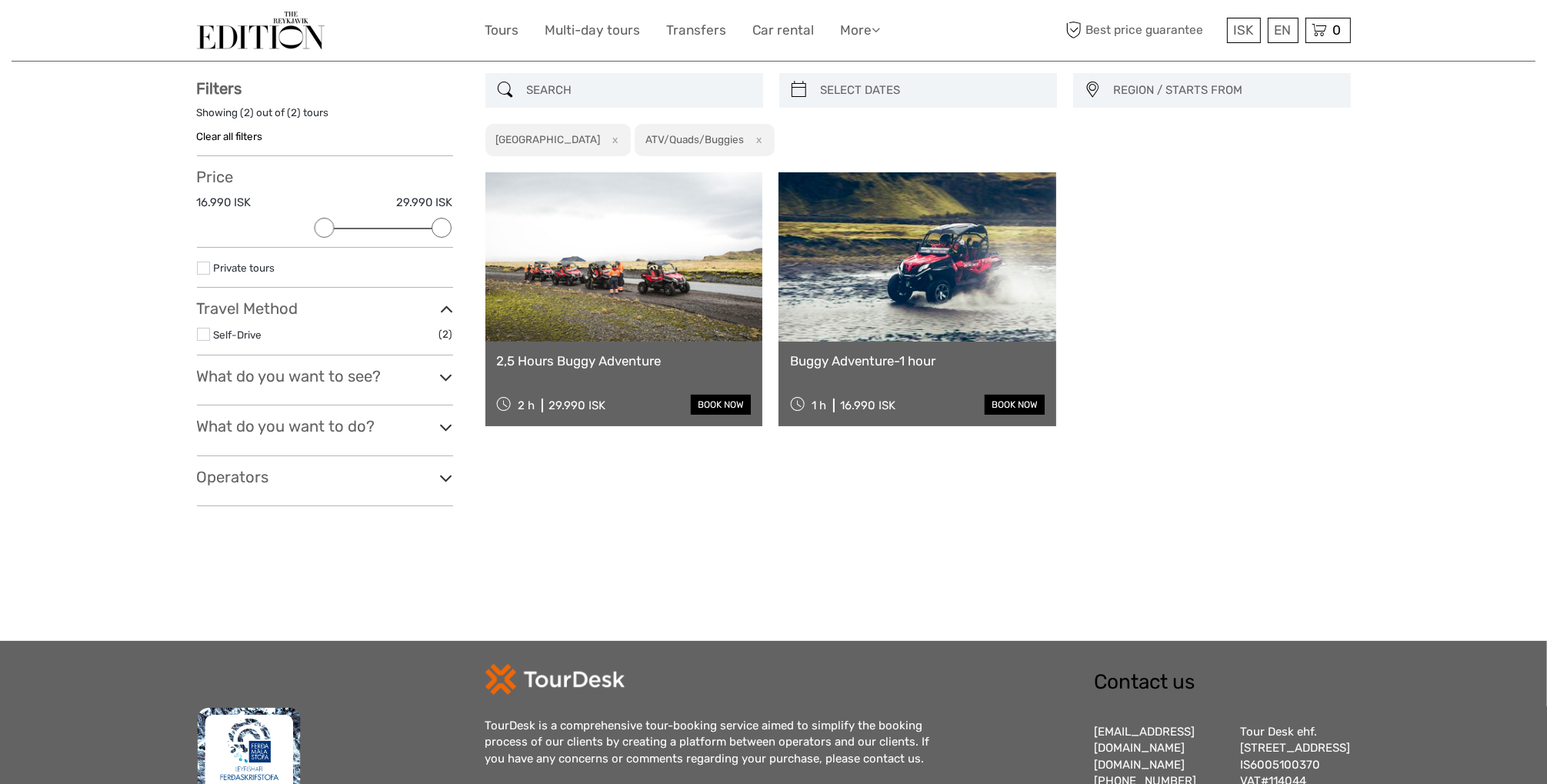
scroll to position [87, 0]
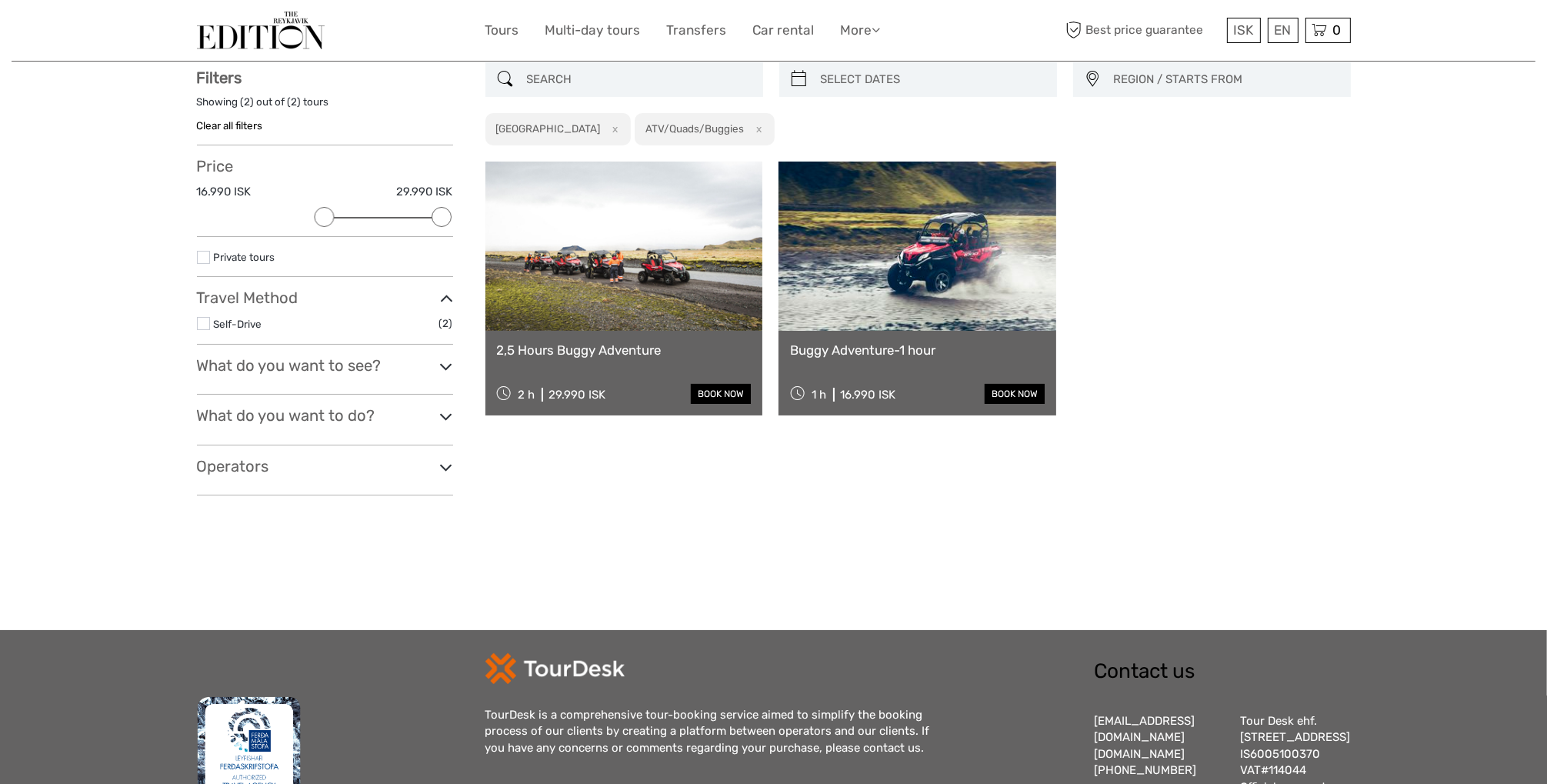
click at [434, 371] on h3 "What do you want to see?" at bounding box center [325, 365] width 256 height 19
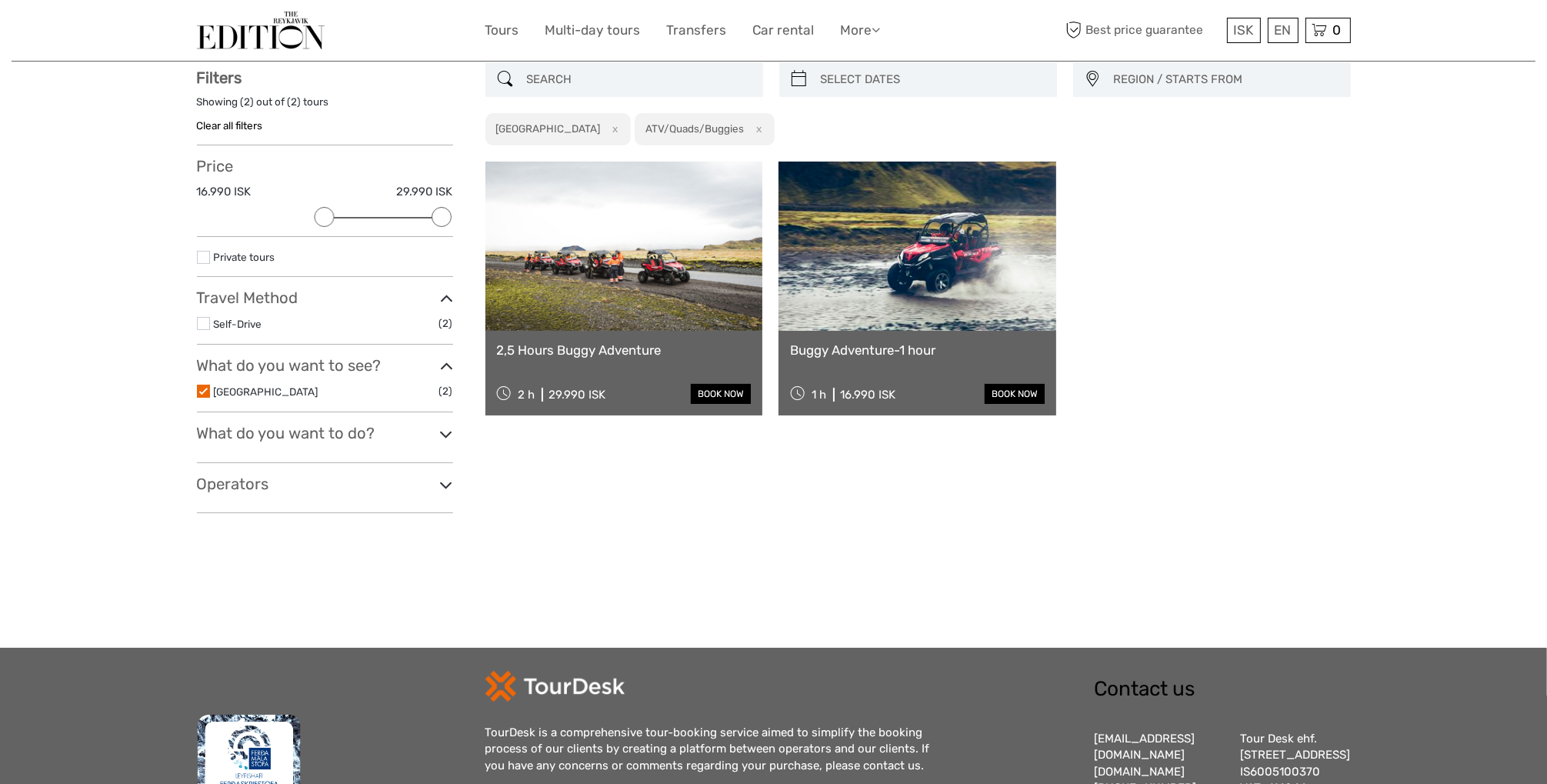
click at [434, 371] on h3 "What do you want to see?" at bounding box center [325, 365] width 256 height 19
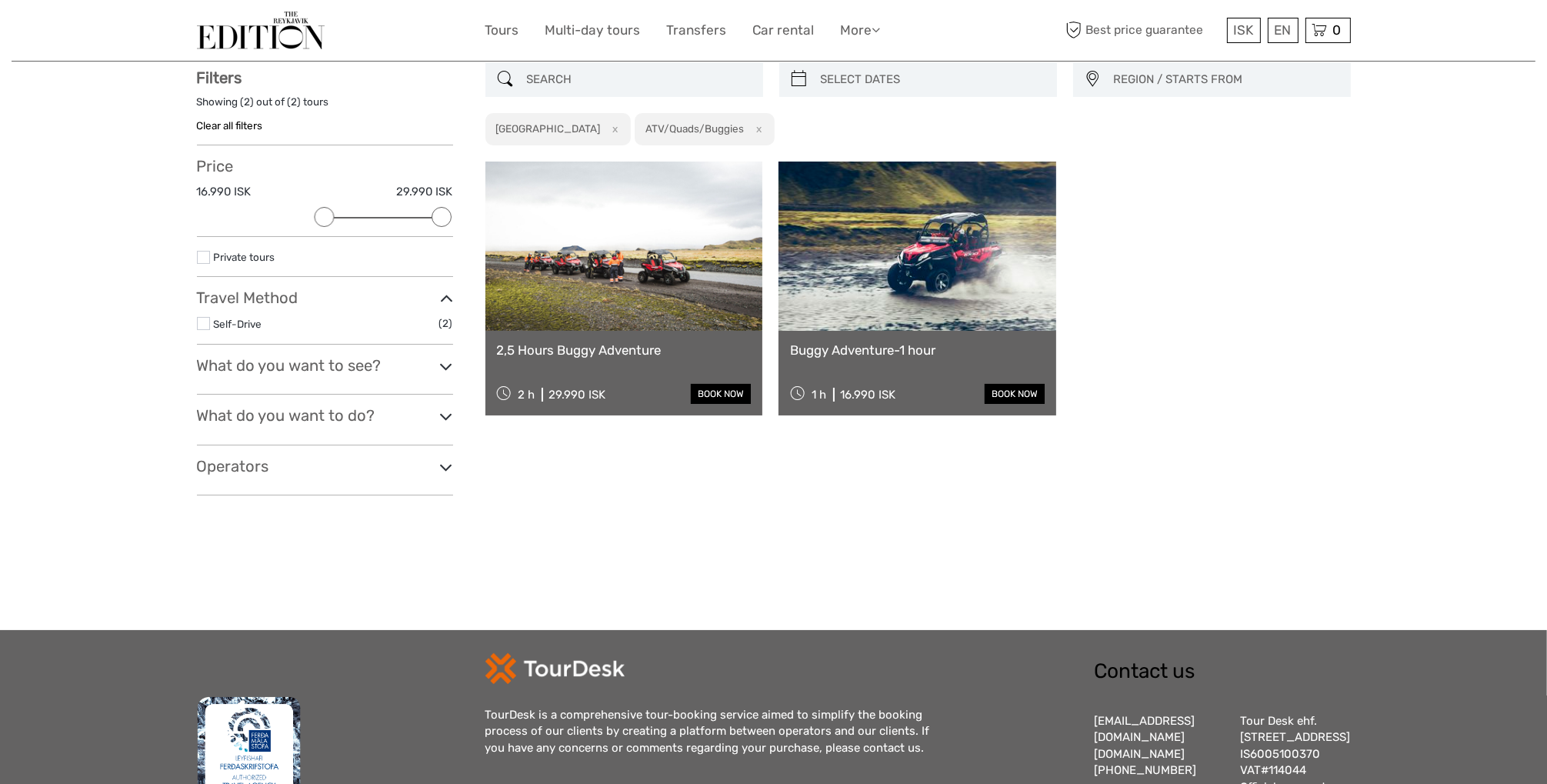
drag, startPoint x: 435, startPoint y: 354, endPoint x: 400, endPoint y: 375, distance: 40.8
click at [431, 359] on h3 "What do you want to see?" at bounding box center [325, 365] width 256 height 19
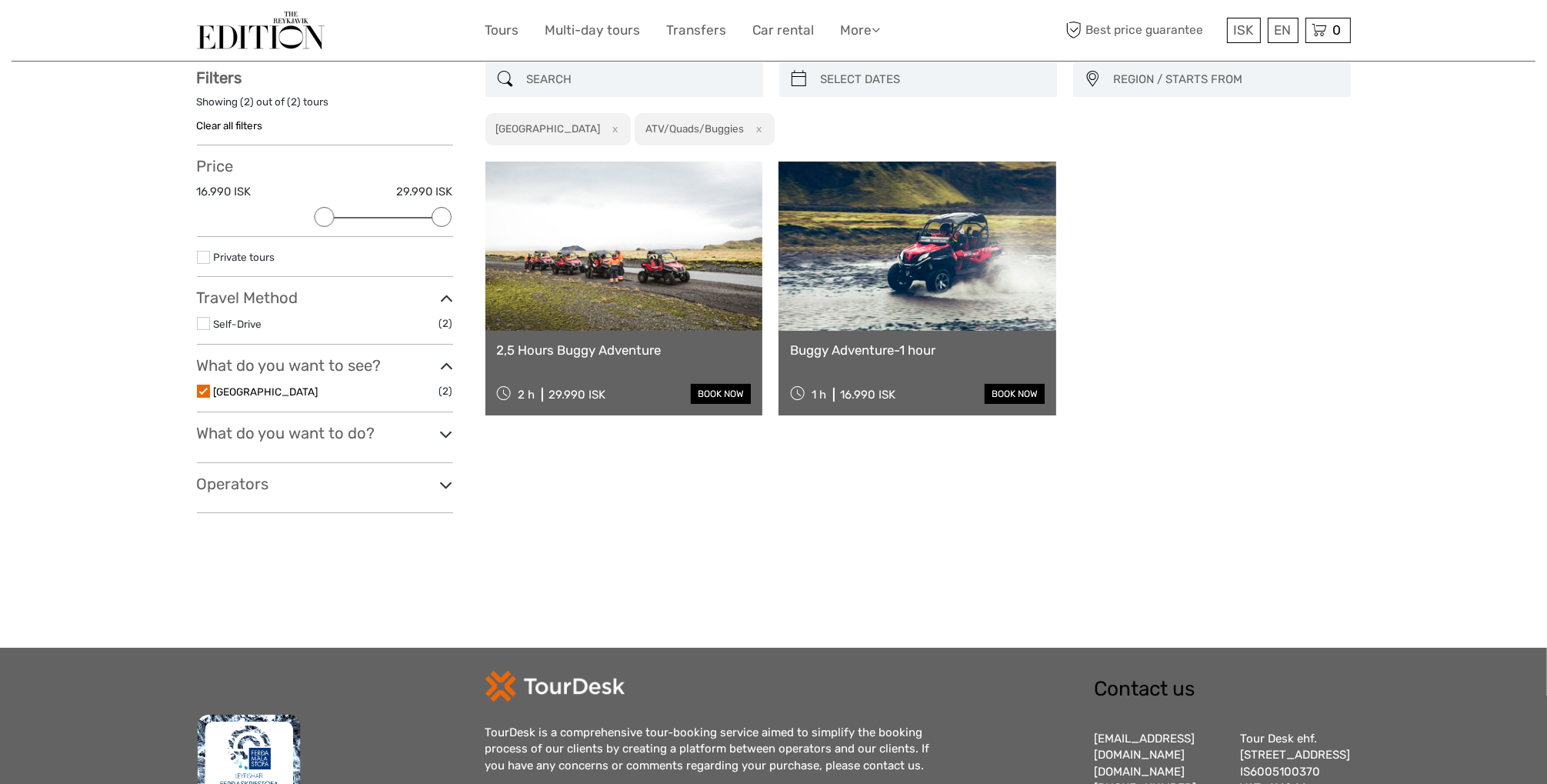
click at [219, 392] on link "[GEOGRAPHIC_DATA]" at bounding box center [267, 391] width 105 height 12
